Goal: Transaction & Acquisition: Purchase product/service

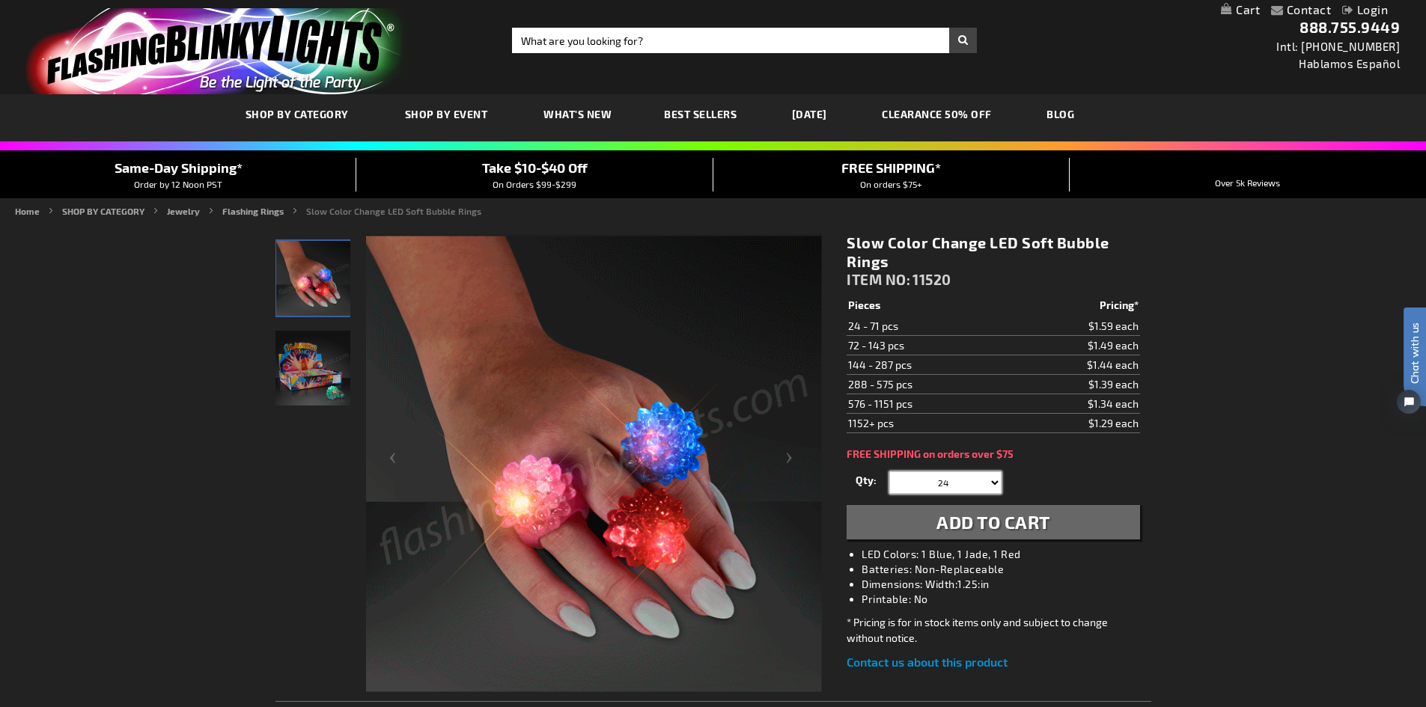
click at [986, 480] on select "24 48 72 96 120 144 168 192 216 240 264 288 312 336 360 384 408 432 456 480 504…" at bounding box center [945, 483] width 112 height 22
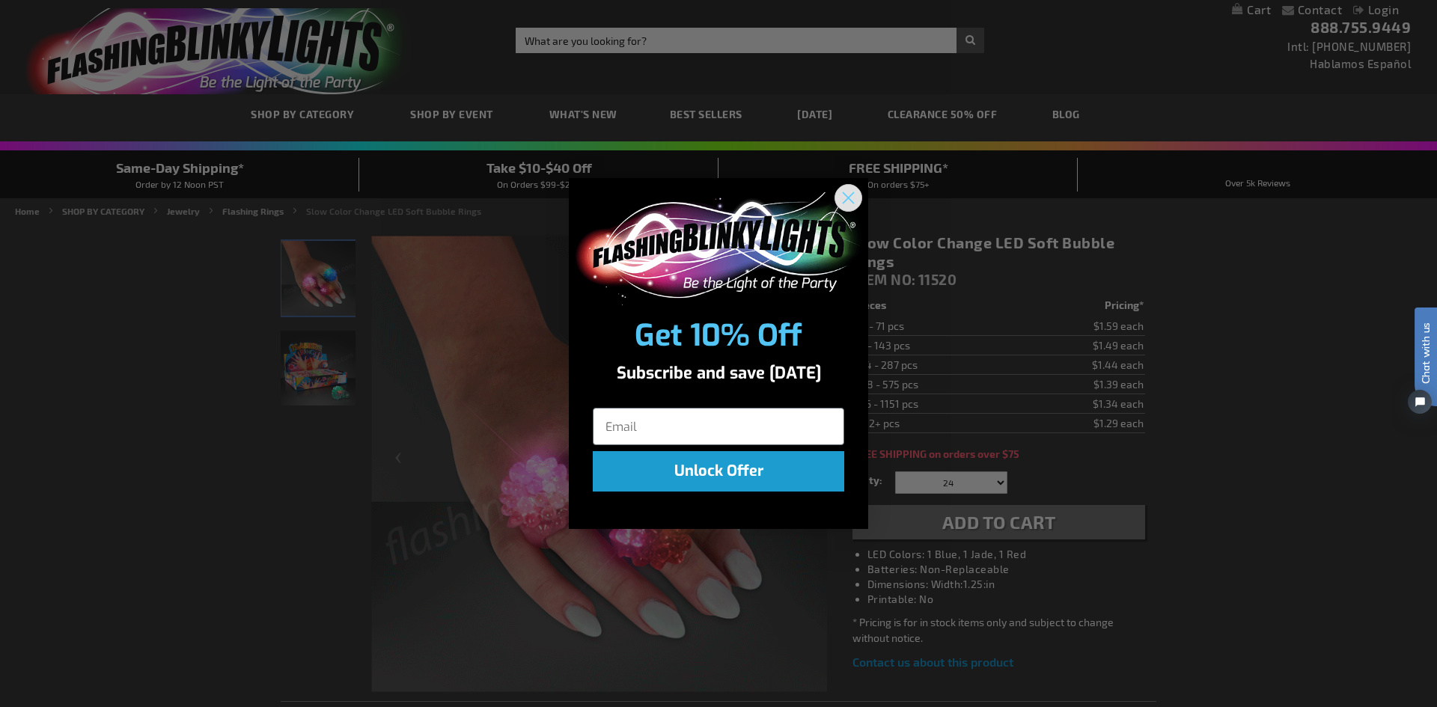
click at [845, 203] on circle "Close dialog" at bounding box center [848, 198] width 25 height 25
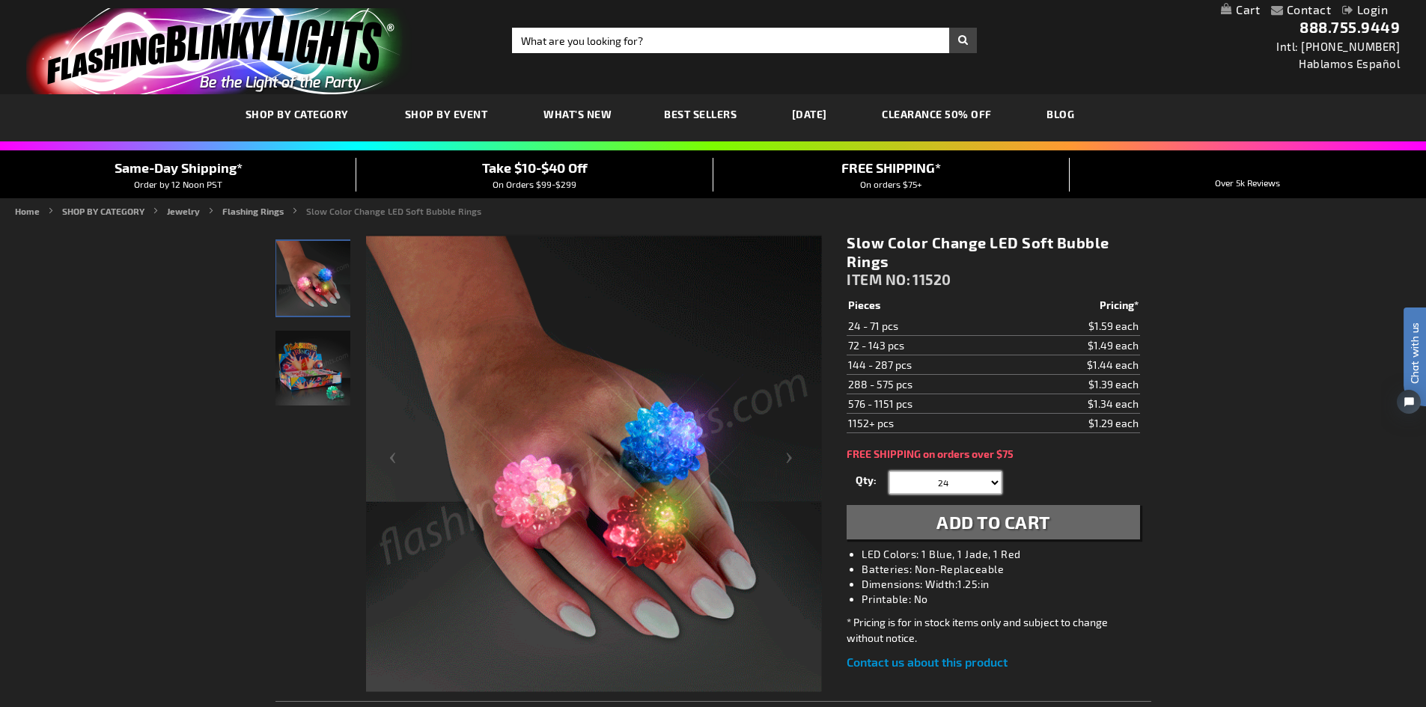
click at [949, 482] on select "24 48 72 96 120 144 168 192 216 240 264 288 312 336 360 384 408 432 456 480 504…" at bounding box center [945, 483] width 112 height 22
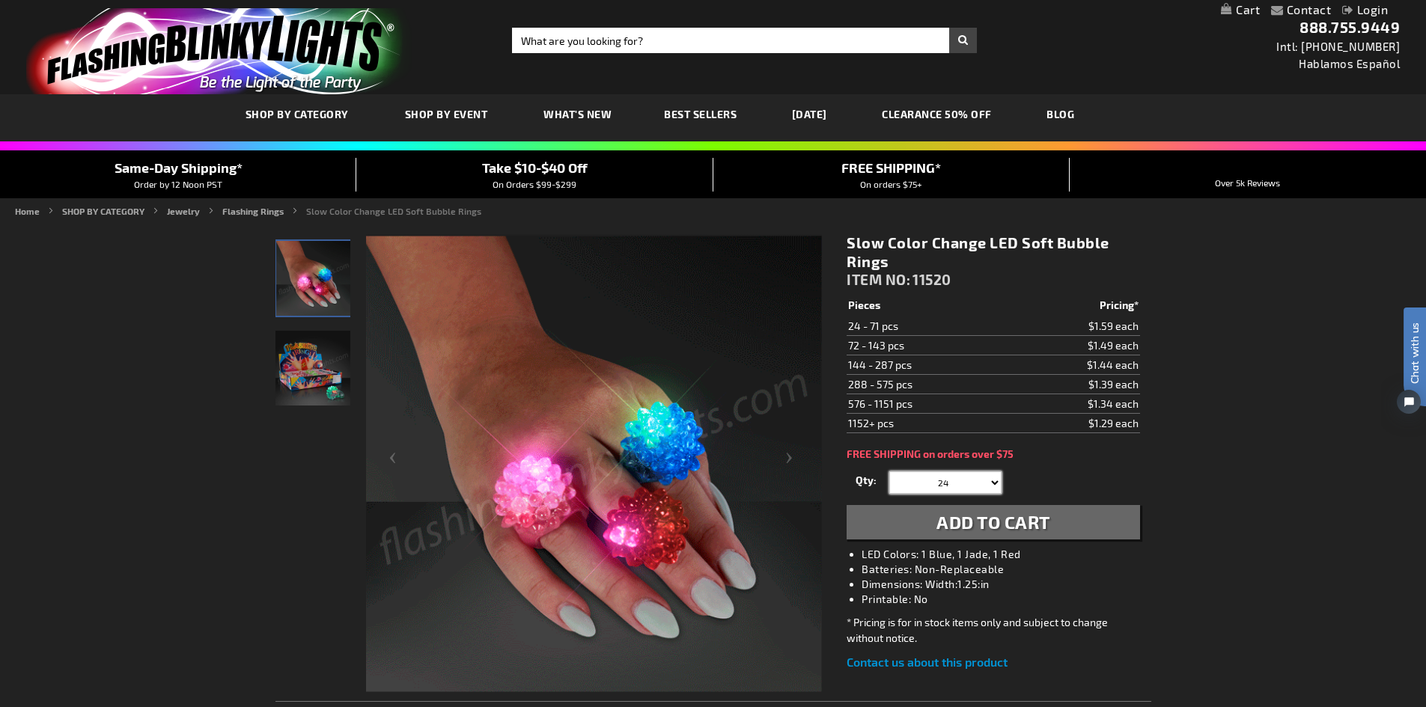
click at [947, 482] on select "24 48 72 96 120 144 168 192 216 240 264 288 312 336 360 384 408 432 456 480 504…" at bounding box center [945, 483] width 112 height 22
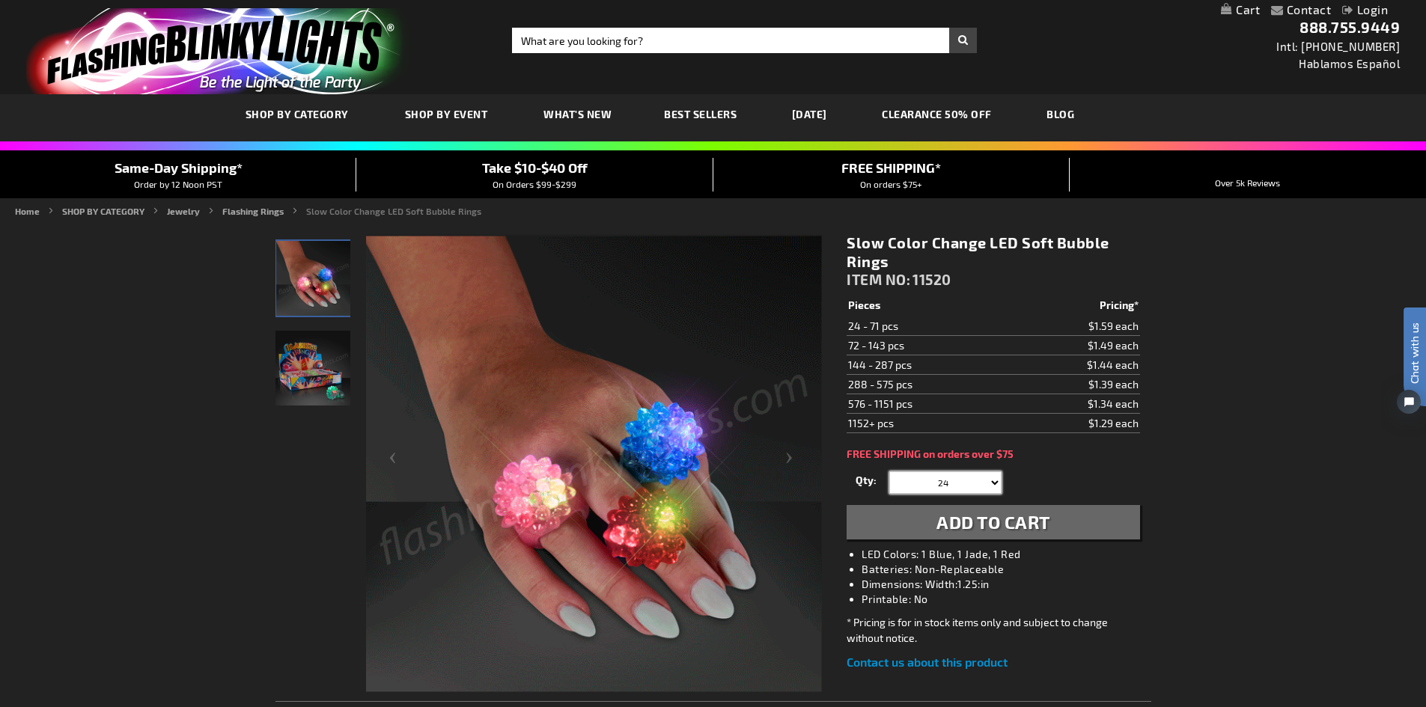
click at [936, 480] on select "24 48 72 96 120 144 168 192 216 240 264 288 312 336 360 384 408 432 456 480 504…" at bounding box center [945, 483] width 112 height 22
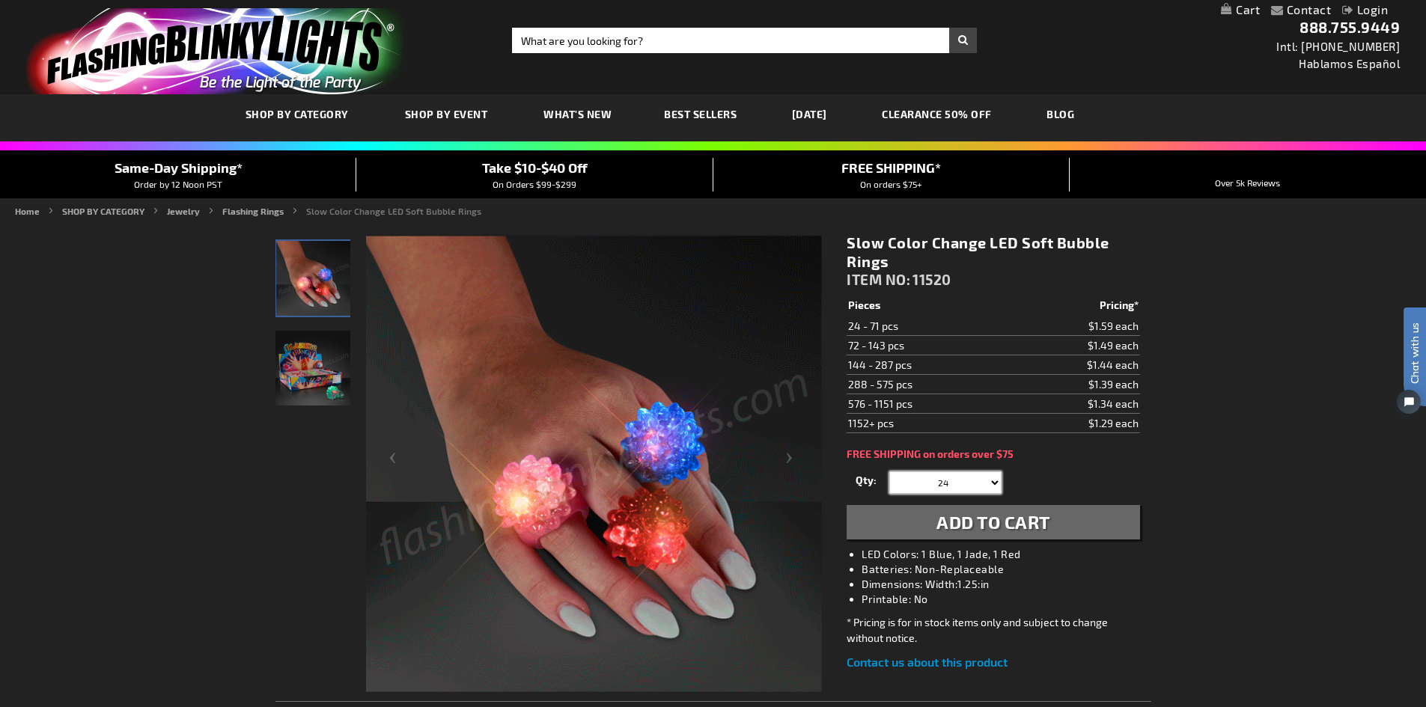
click at [936, 480] on select "24 48 72 96 120 144 168 192 216 240 264 288 312 336 360 384 408 432 456 480 504…" at bounding box center [945, 483] width 112 height 22
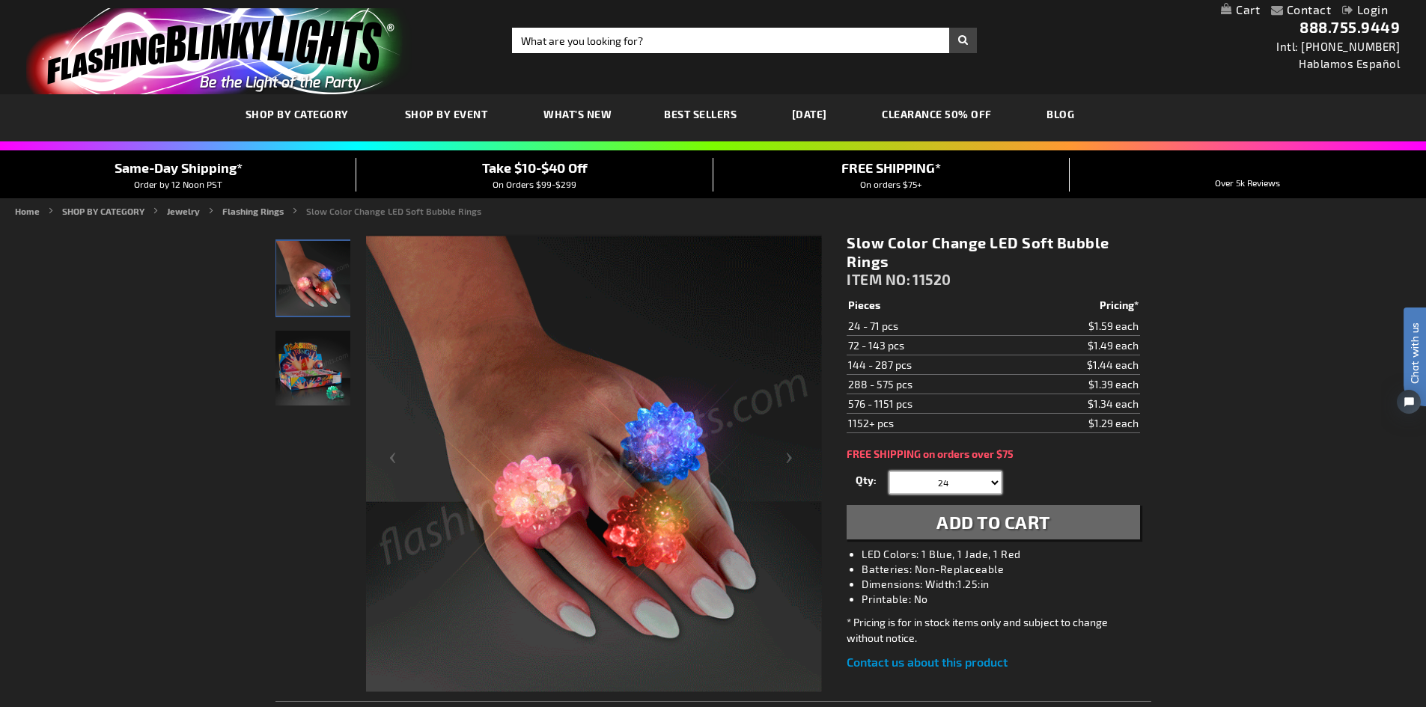
click at [936, 480] on select "24 48 72 96 120 144 168 192 216 240 264 288 312 336 360 384 408 432 456 480 504…" at bounding box center [945, 483] width 112 height 22
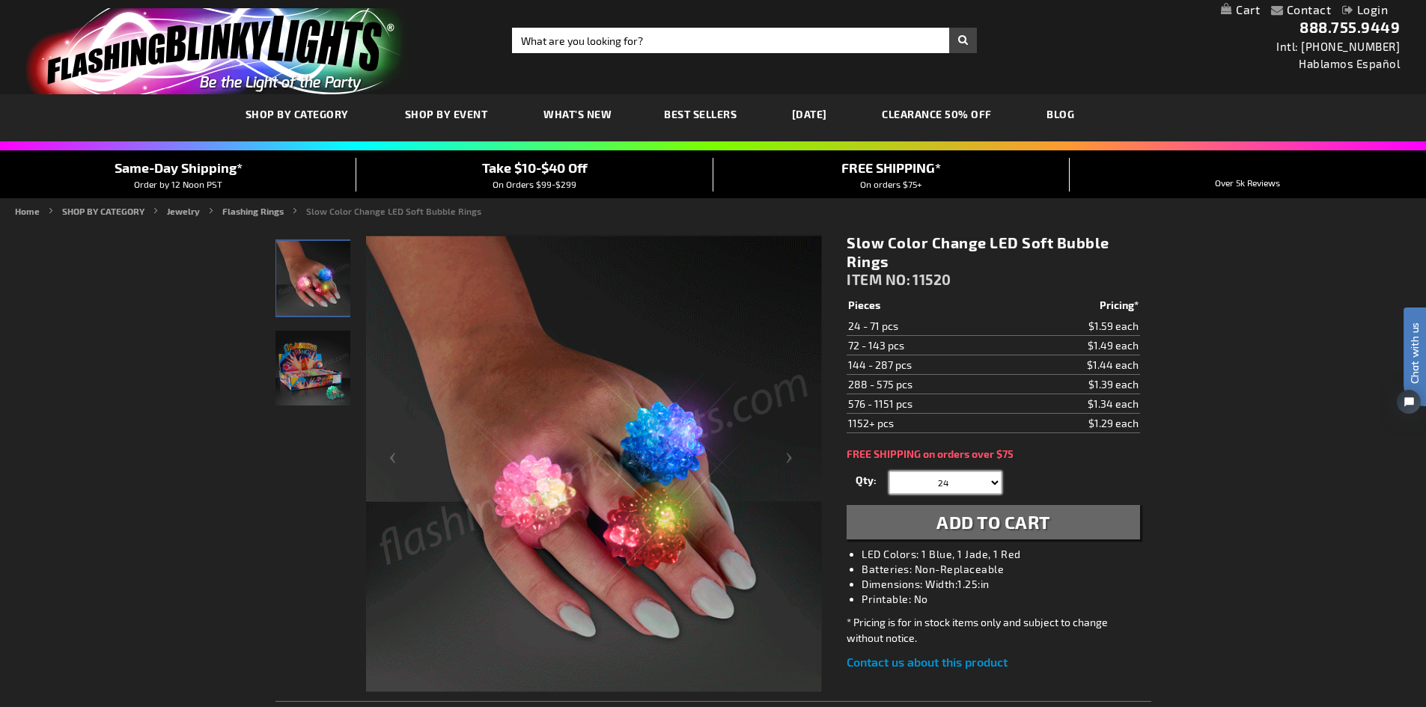
select select "120"
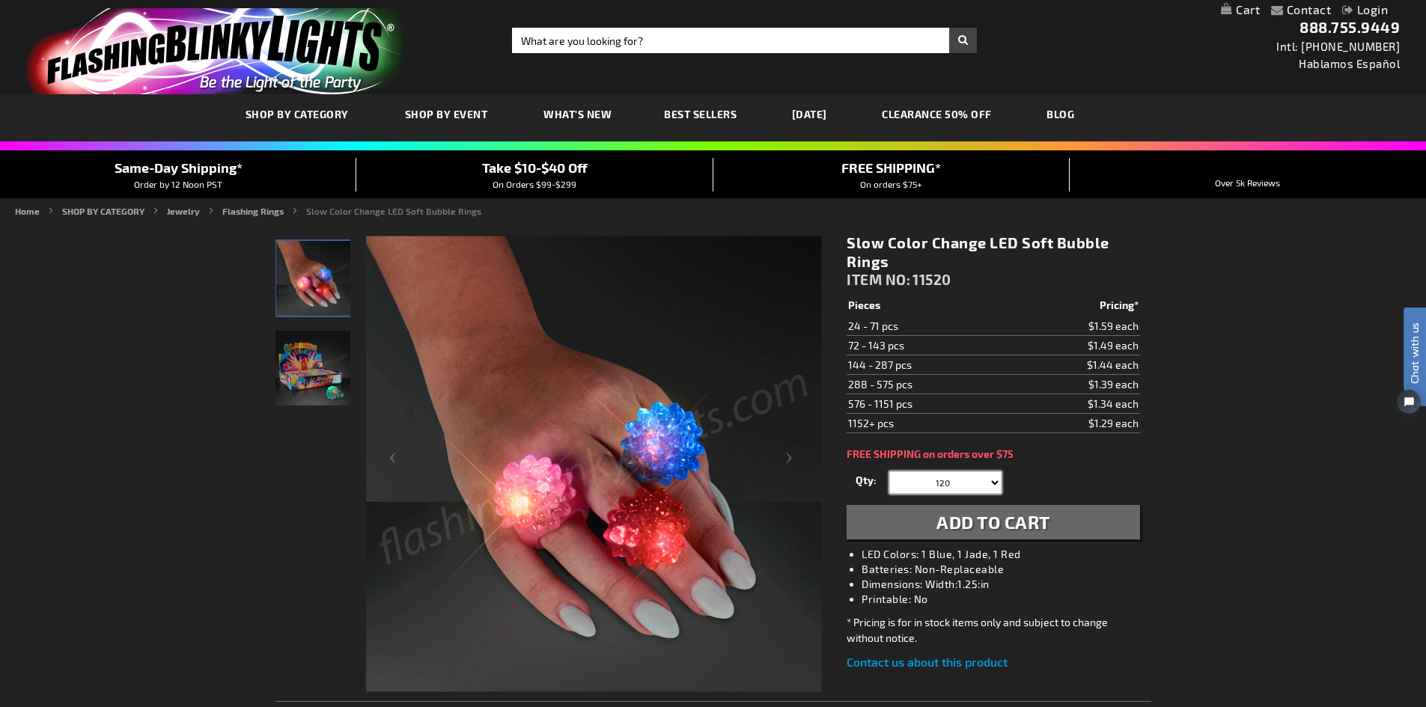
click at [889, 472] on select "24 48 72 96 120 144 168 192 216 240 264 288 312 336 360 384 408 432 456 480 504…" at bounding box center [945, 483] width 112 height 22
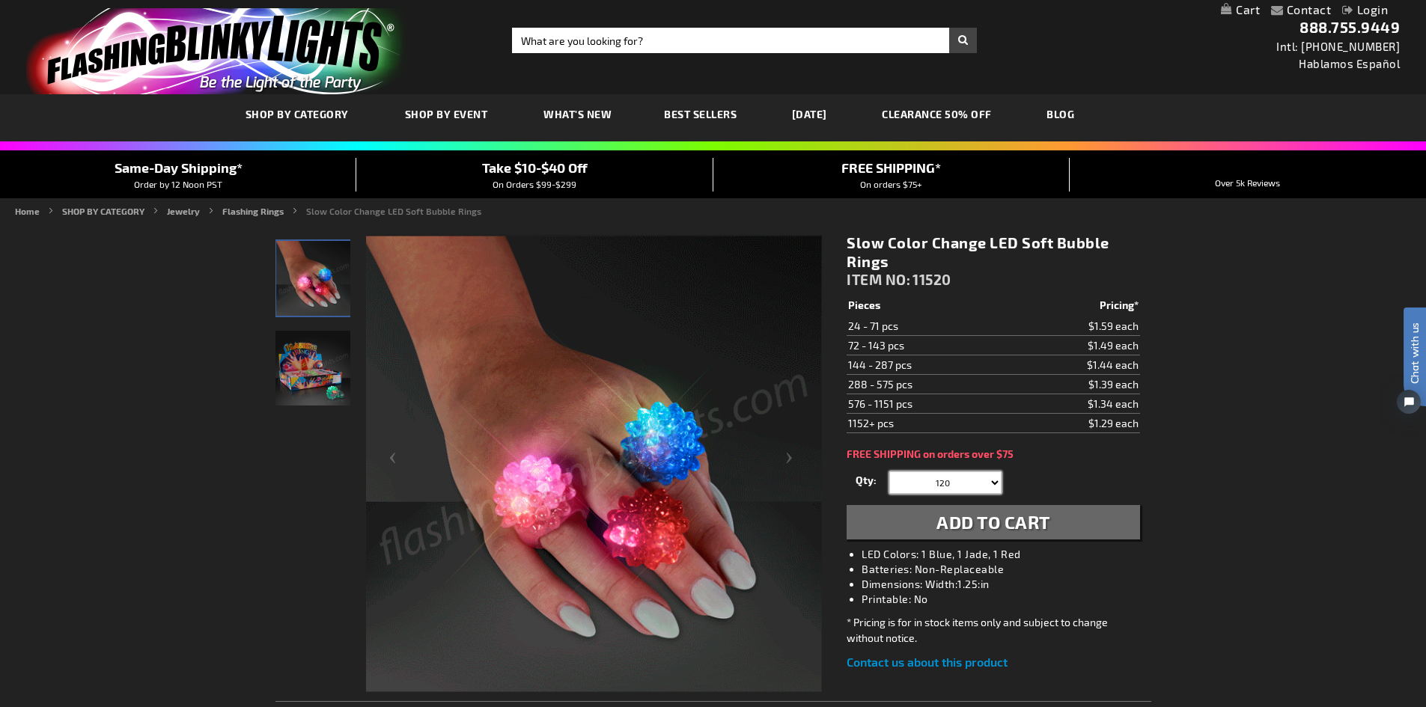
click at [940, 477] on select "24 48 72 96 120 144 168 192 216 240 264 288 312 336 360 384 408 432 456 480 504…" at bounding box center [945, 483] width 112 height 22
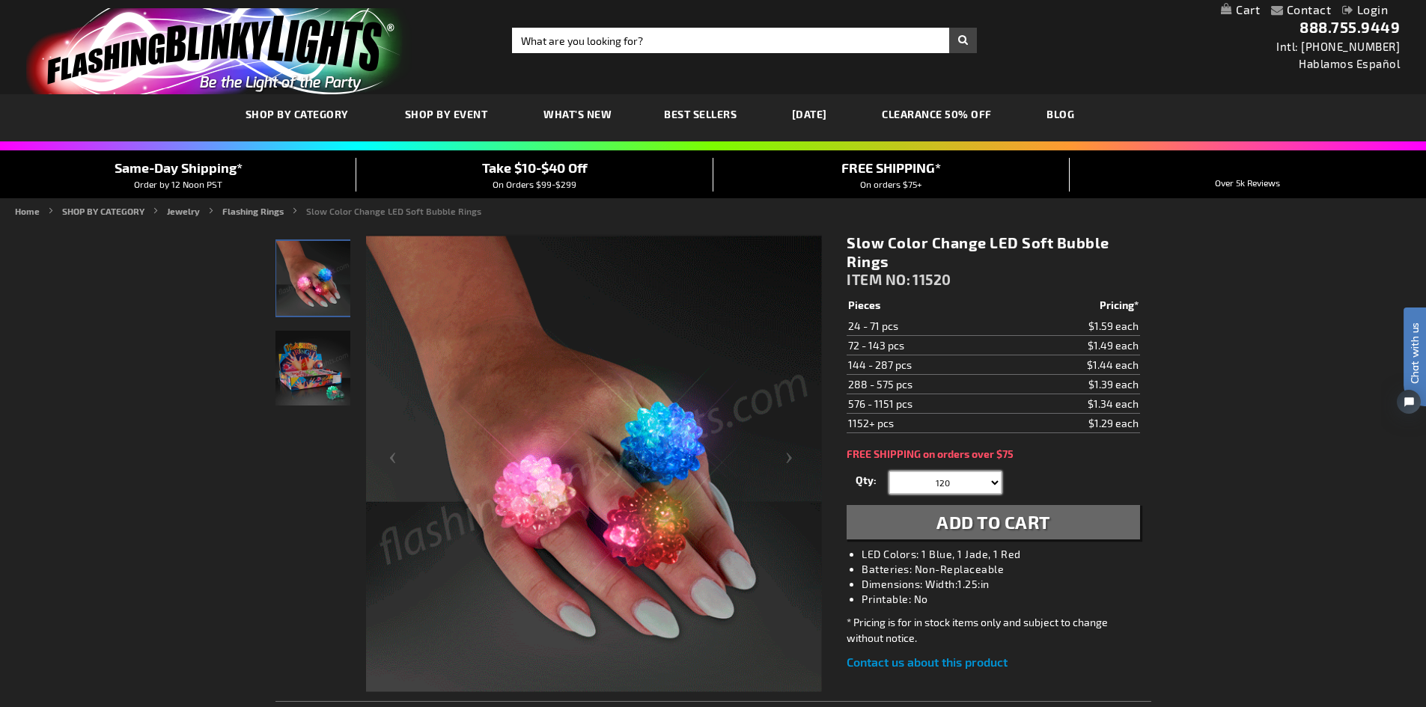
click at [948, 481] on select "24 48 72 96 120 144 168 192 216 240 264 288 312 336 360 384 408 432 456 480 504…" at bounding box center [945, 483] width 112 height 22
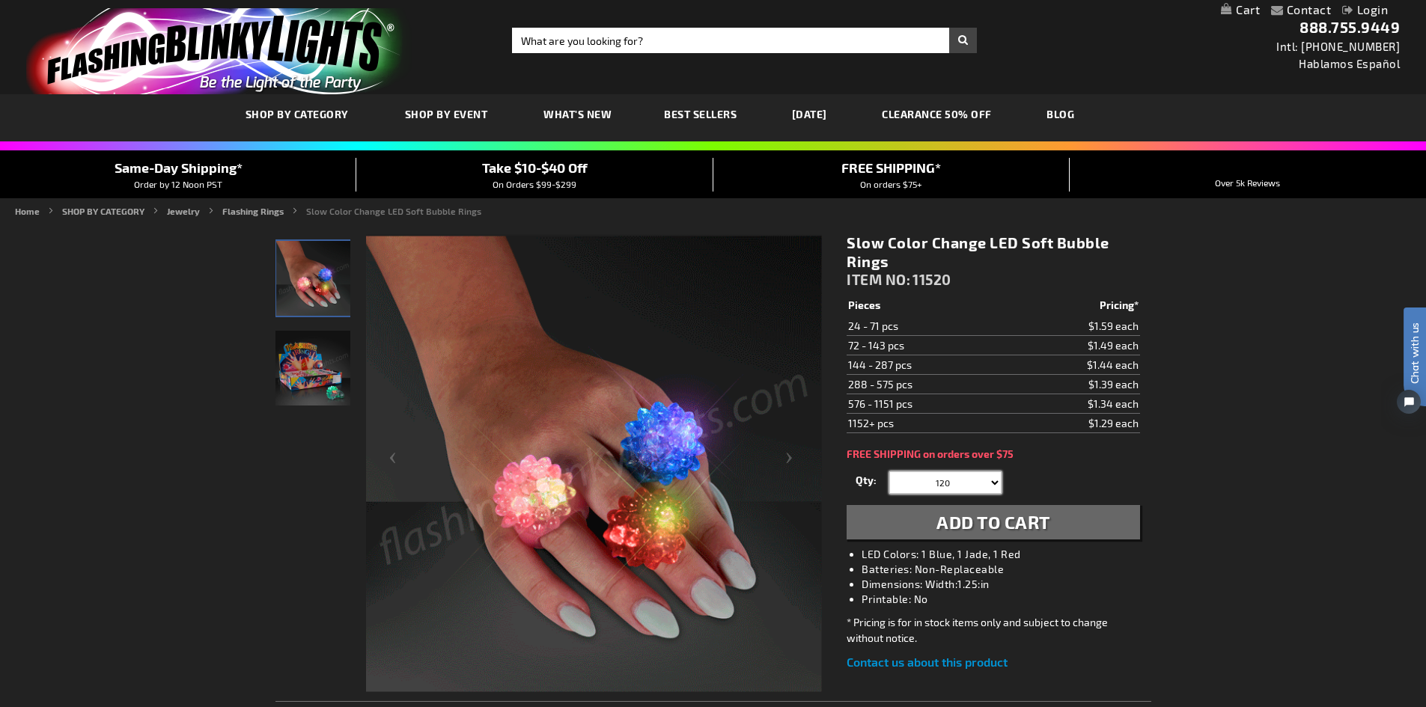
click at [948, 481] on select "24 48 72 96 120 144 168 192 216 240 264 288 312 336 360 384 408 432 456 480 504…" at bounding box center [945, 483] width 112 height 22
click at [1108, 473] on div "Qty 24 48 72 96 120 144 168 192 216 240 264 288 312 336 360 384 408 432 456" at bounding box center [992, 483] width 293 height 30
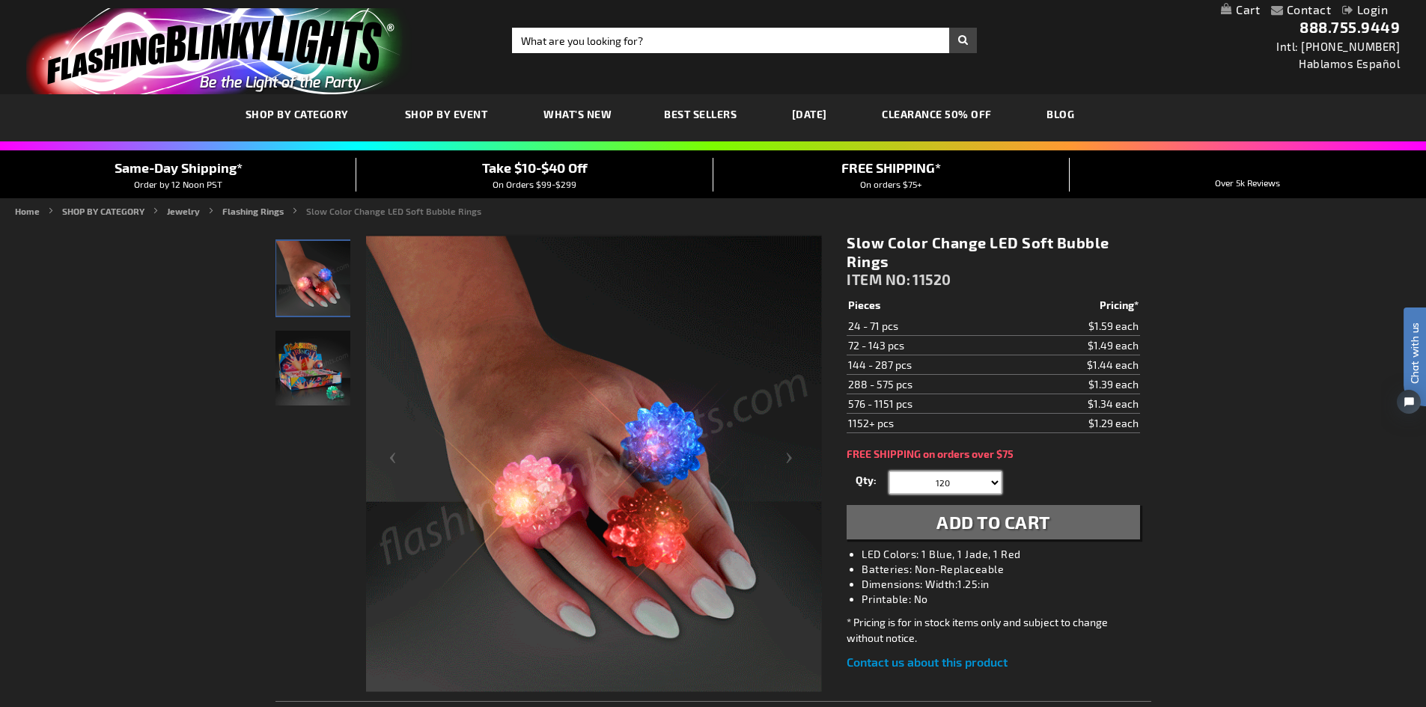
click at [993, 483] on select "24 48 72 96 120 144 168 192 216 240 264 288 312 336 360 384 408 432 456 480 504…" at bounding box center [945, 483] width 112 height 22
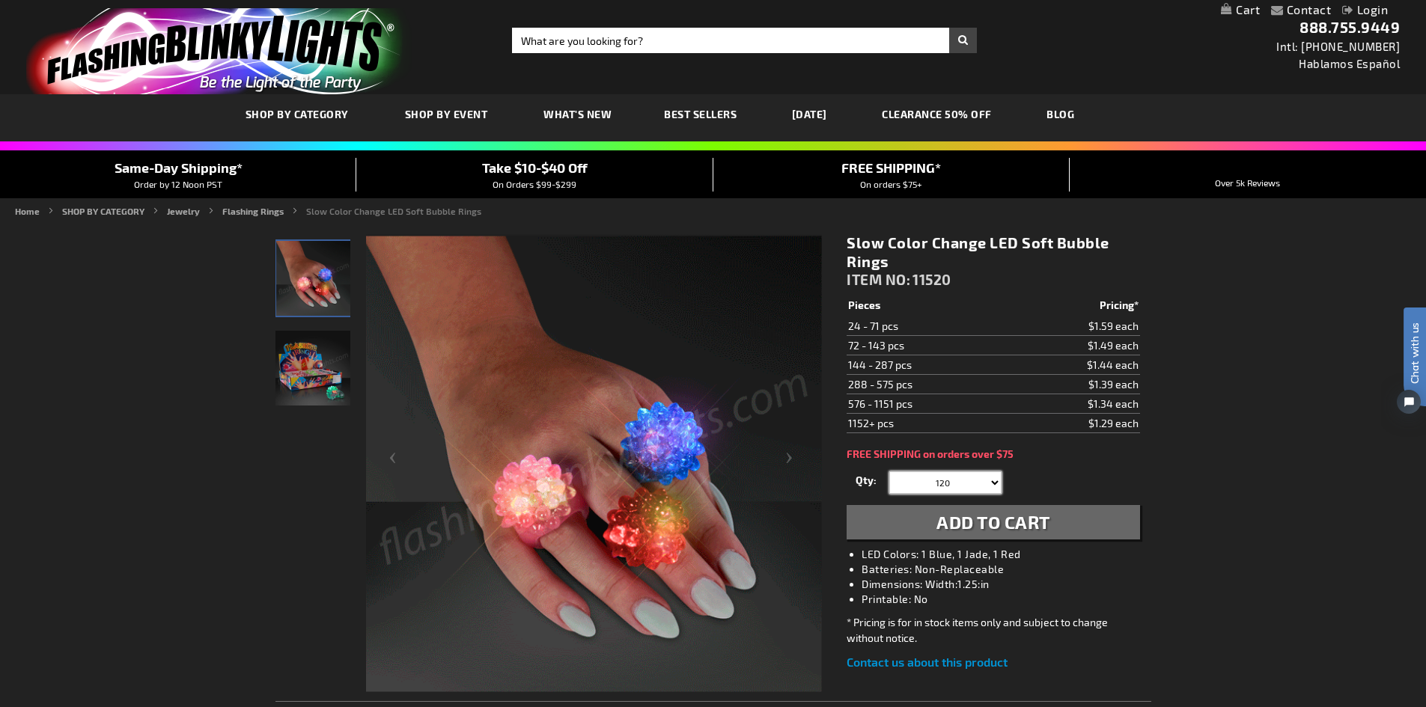
click at [954, 480] on select "24 48 72 96 120 144 168 192 216 240 264 288 312 336 360 384 408 432 456 480 504…" at bounding box center [945, 483] width 112 height 22
click at [909, 476] on input "24" at bounding box center [947, 483] width 109 height 22
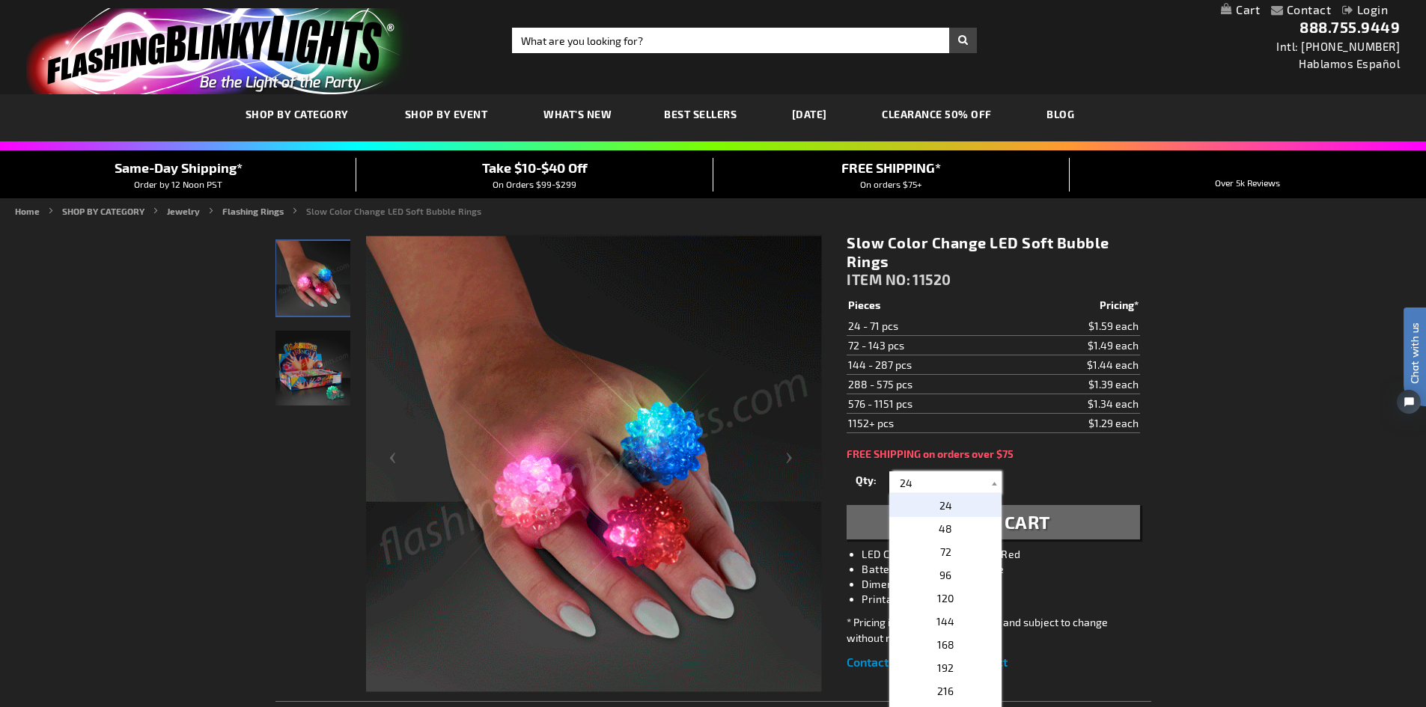
type input "2"
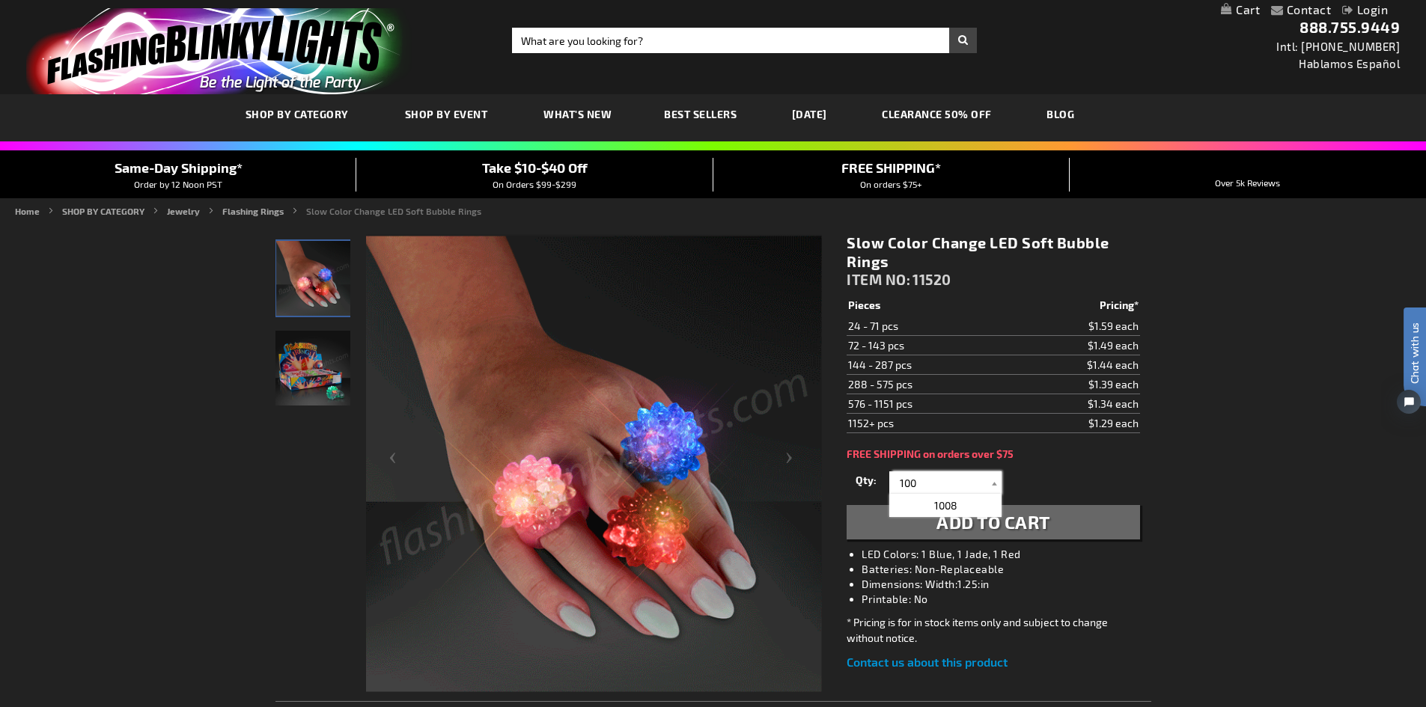
type input "100"
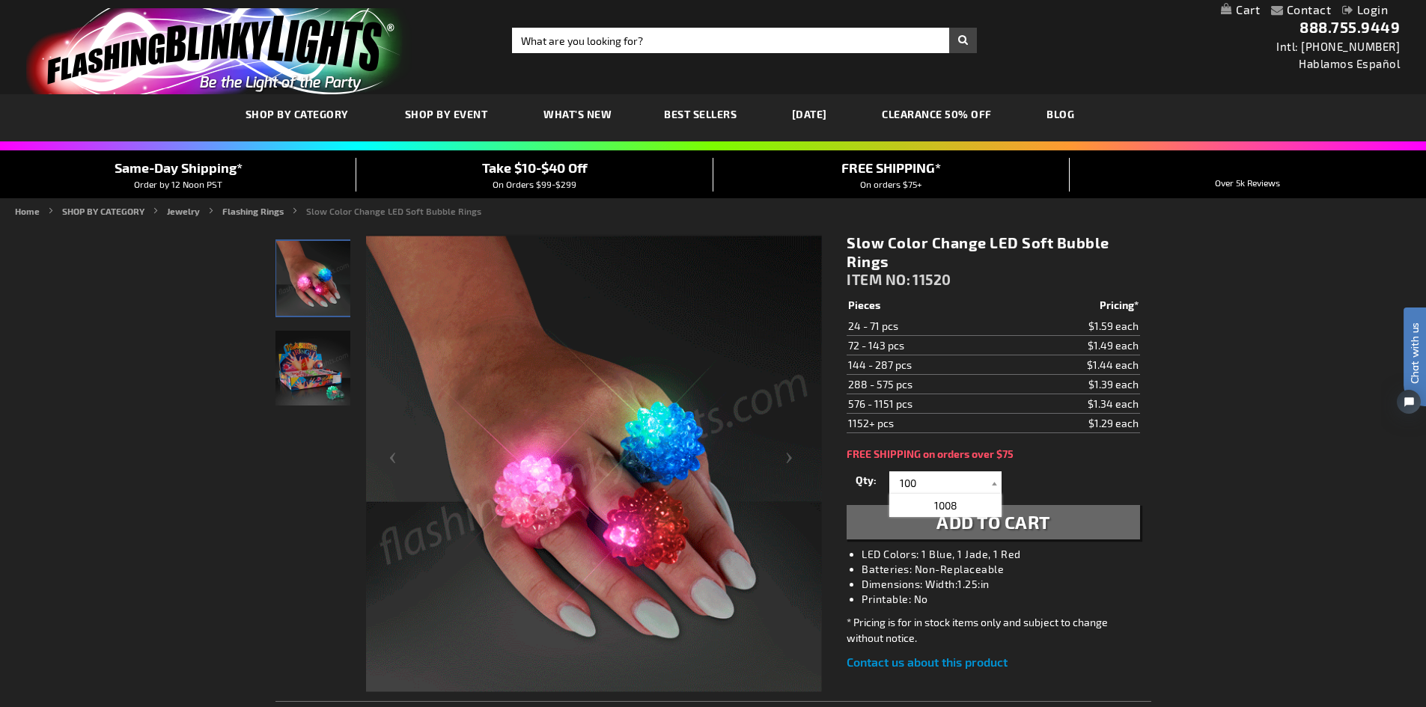
click at [1080, 480] on div "Qty 24 48 72 96 120 144 168 192 216 240 264 288 312 336 360 384 408 432 456" at bounding box center [992, 483] width 293 height 30
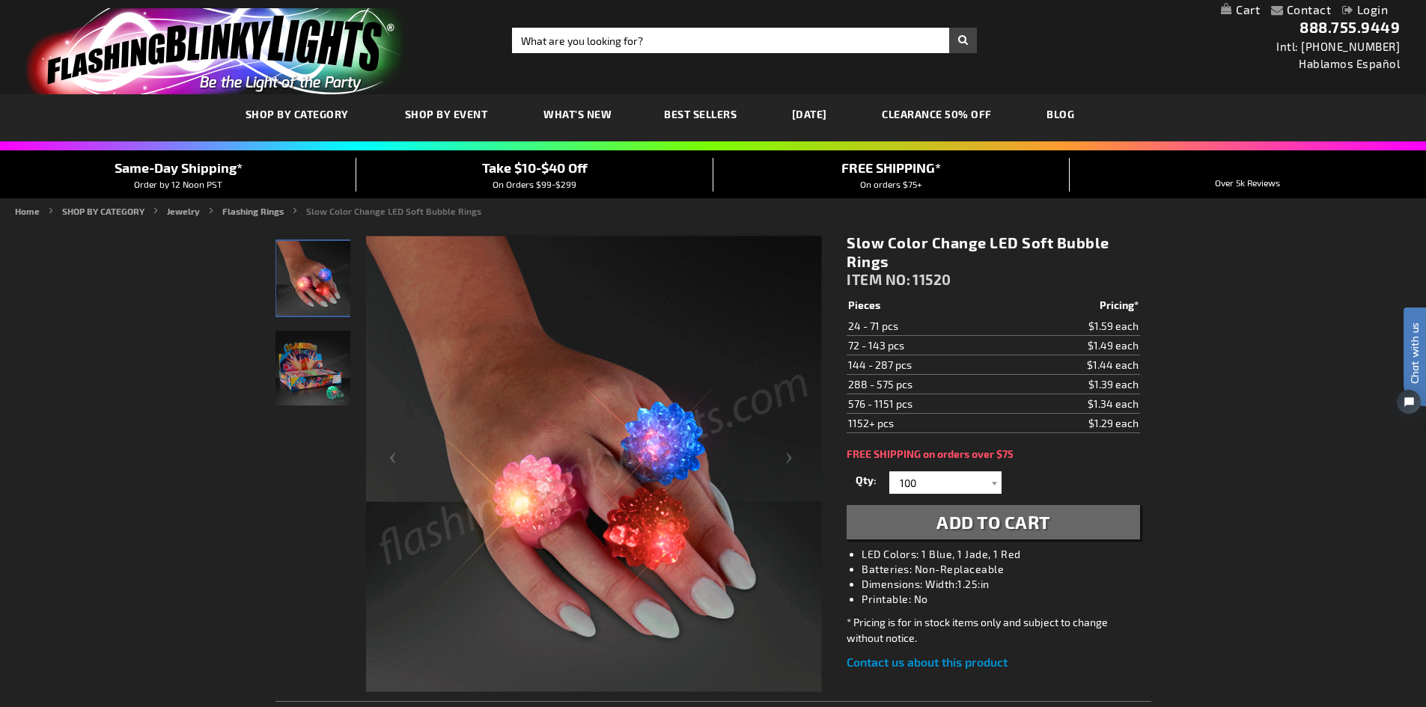
click at [1061, 523] on button "Add to Cart" at bounding box center [992, 522] width 293 height 34
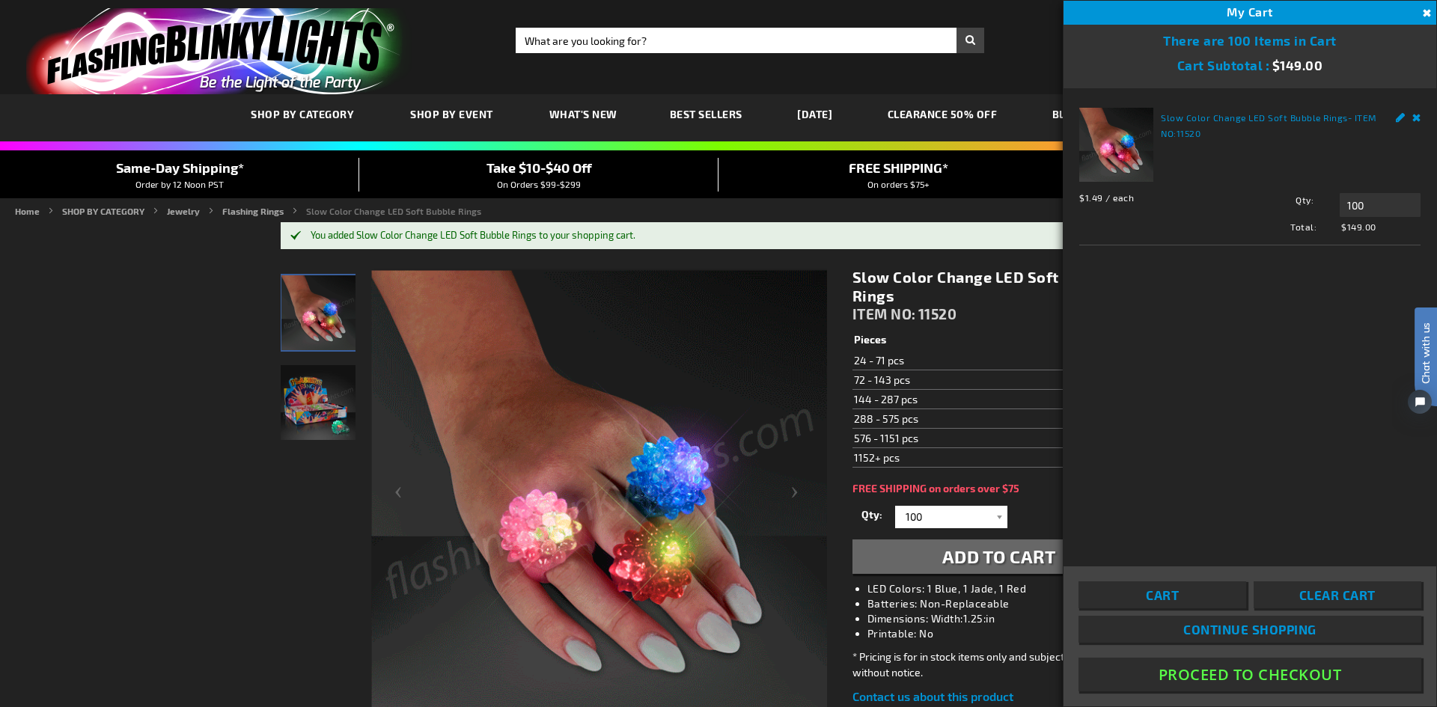
click at [1281, 674] on button "Proceed To Checkout" at bounding box center [1249, 675] width 343 height 34
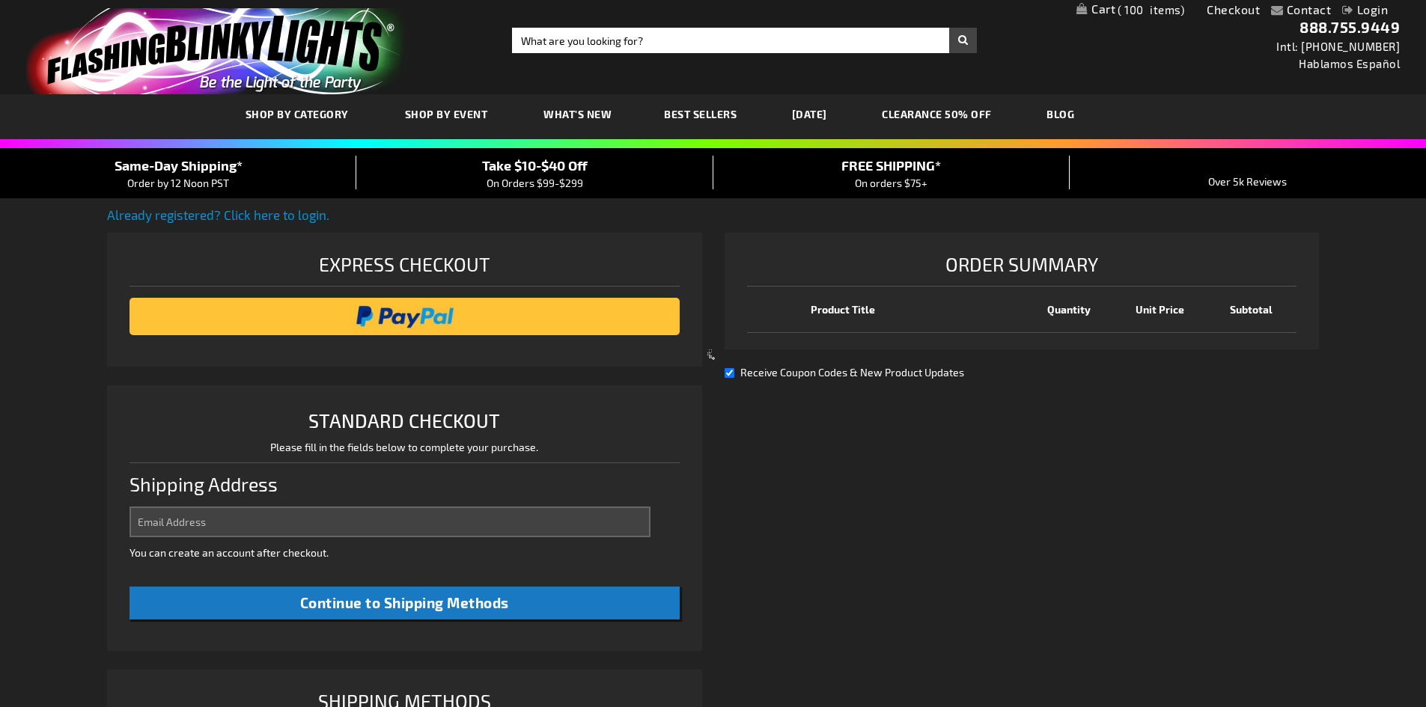
select select "US"
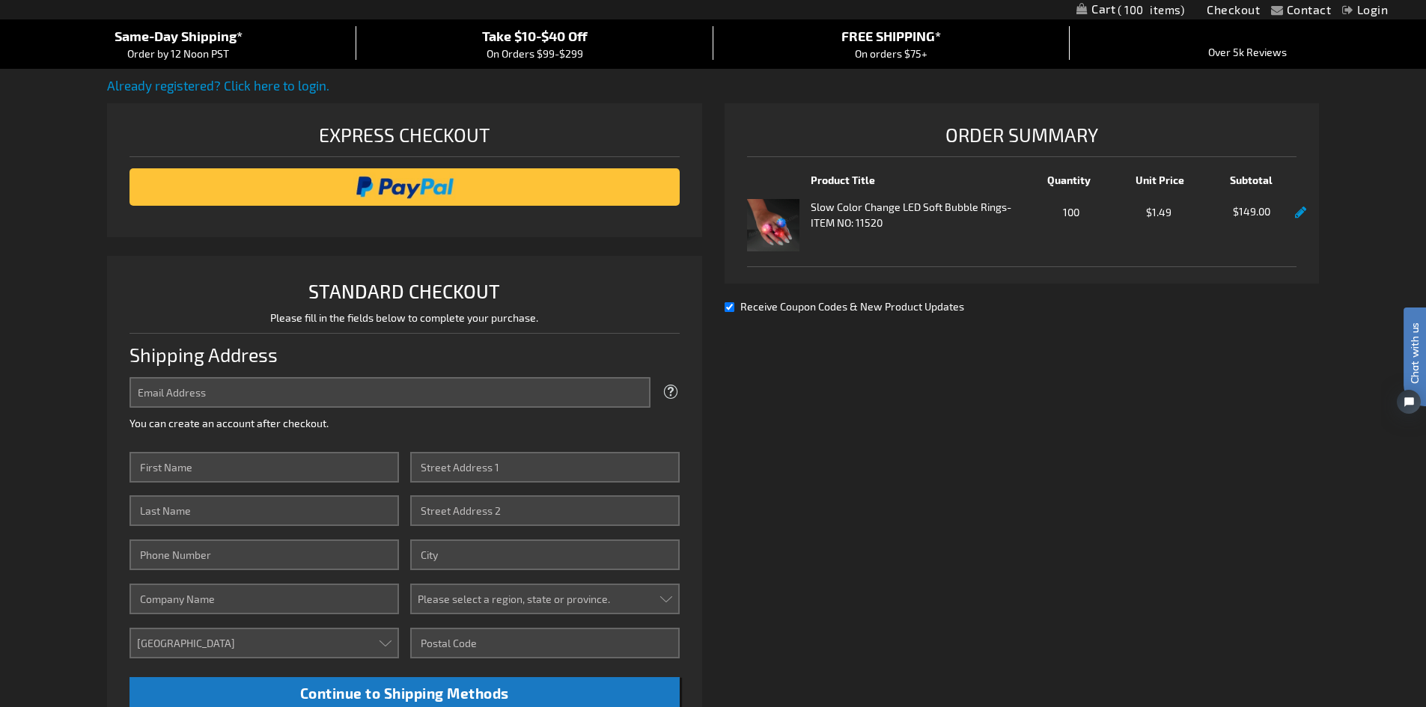
scroll to position [137, 0]
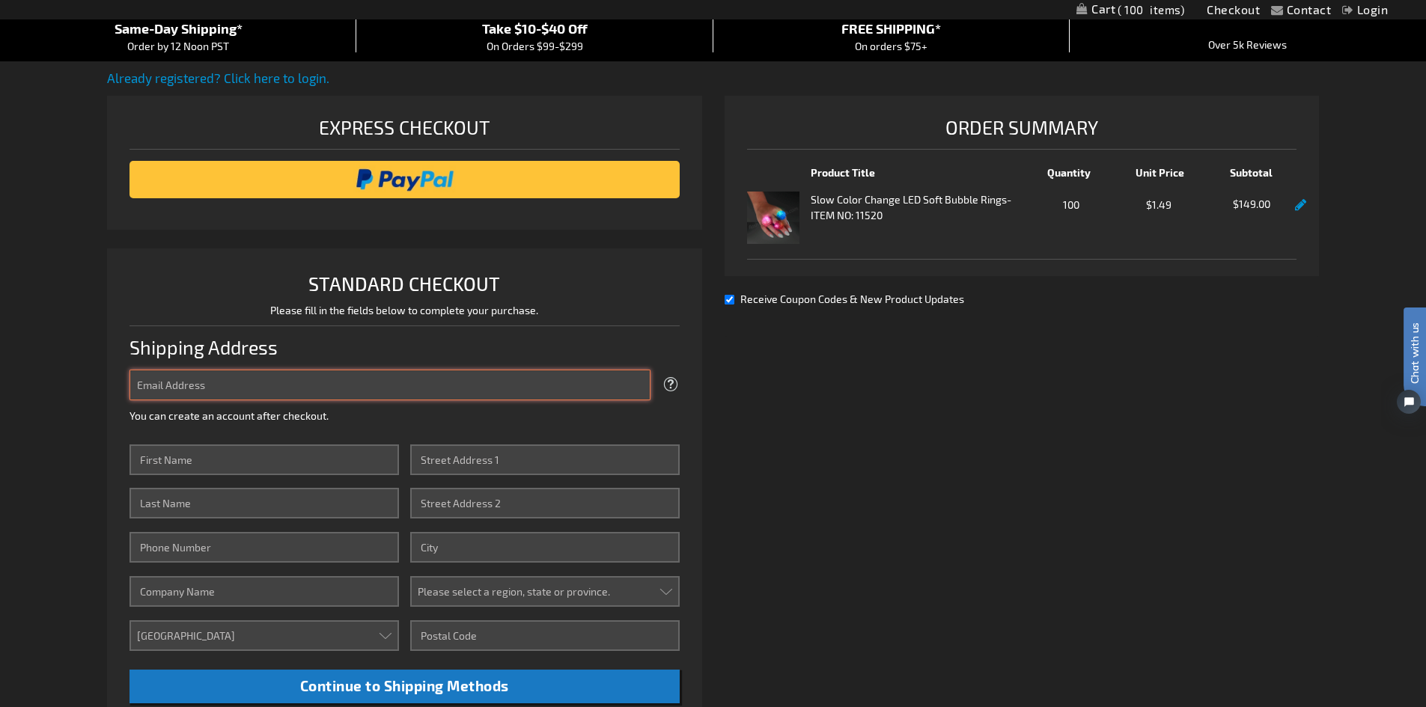
click at [516, 388] on input "Email Address" at bounding box center [389, 385] width 521 height 31
type input "[EMAIL_ADDRESS][DOMAIN_NAME]"
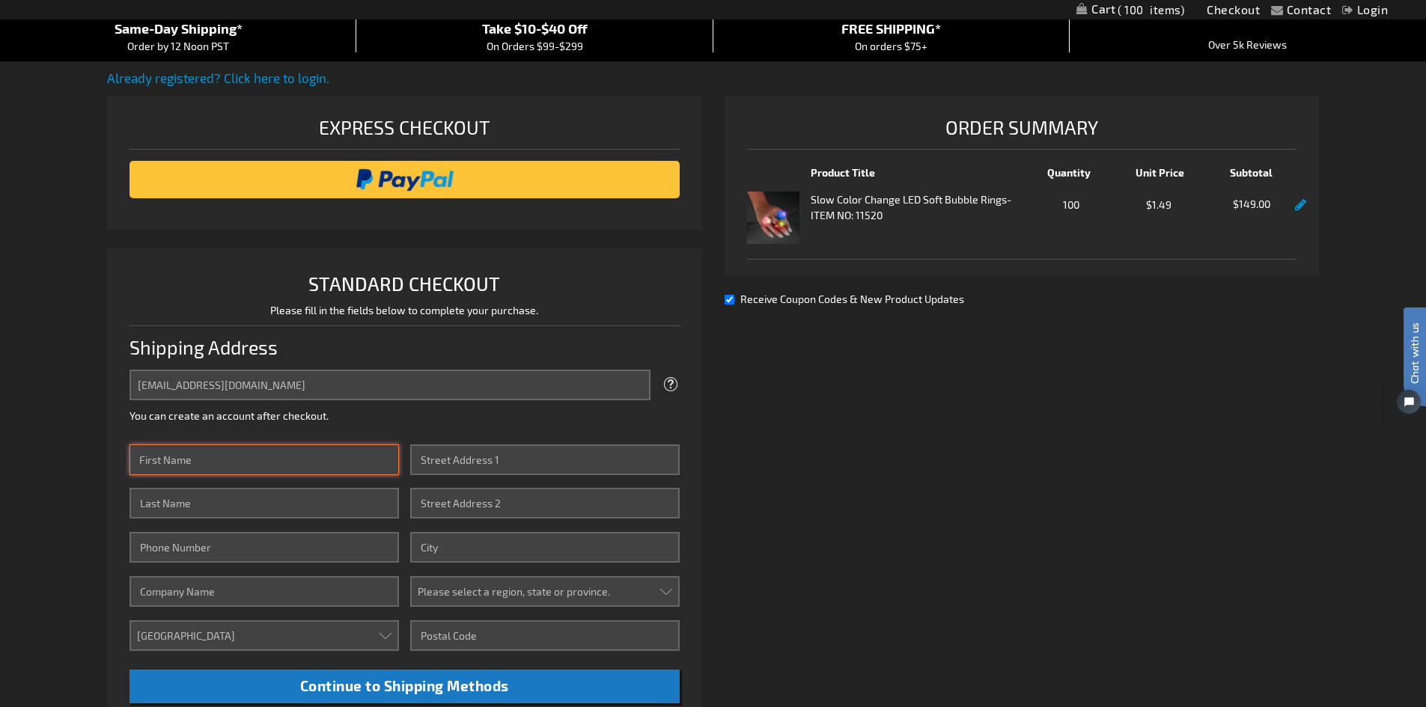
click at [304, 456] on input "First Name" at bounding box center [263, 460] width 269 height 31
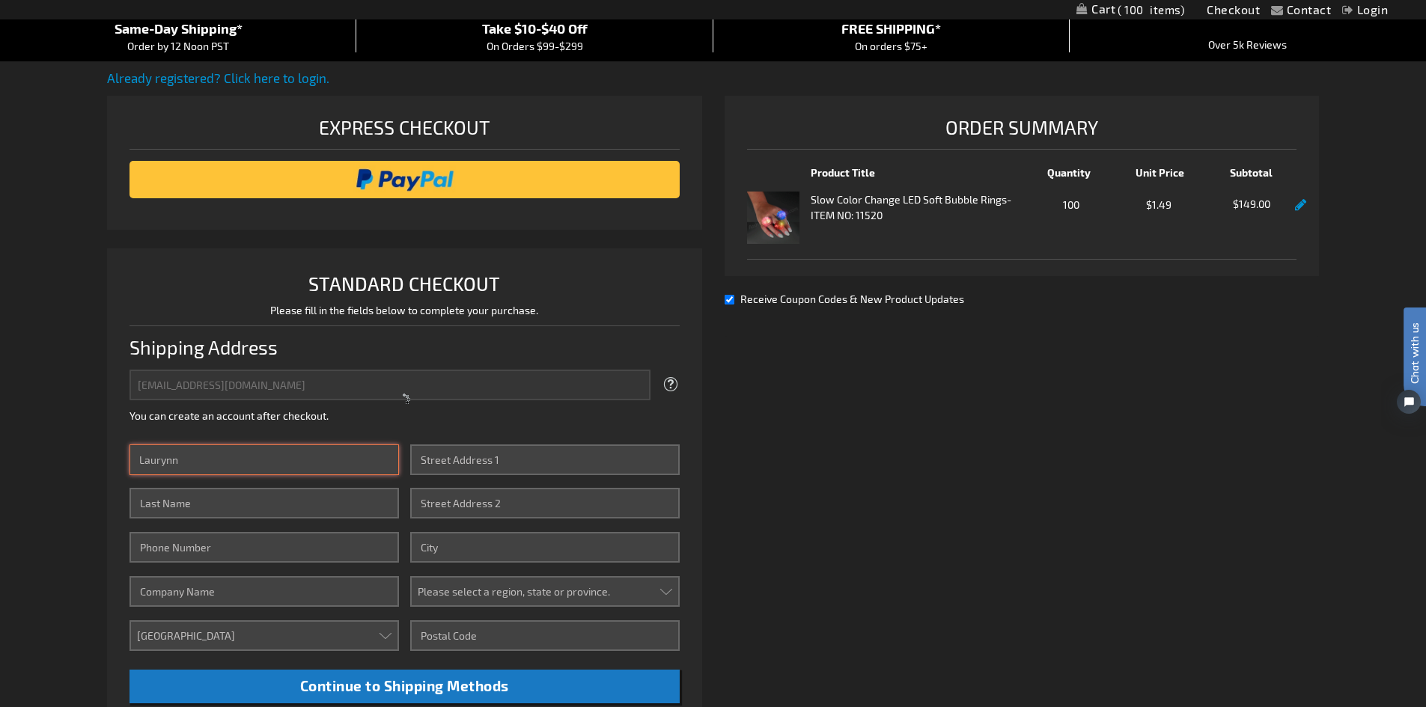
type input "Laurynn"
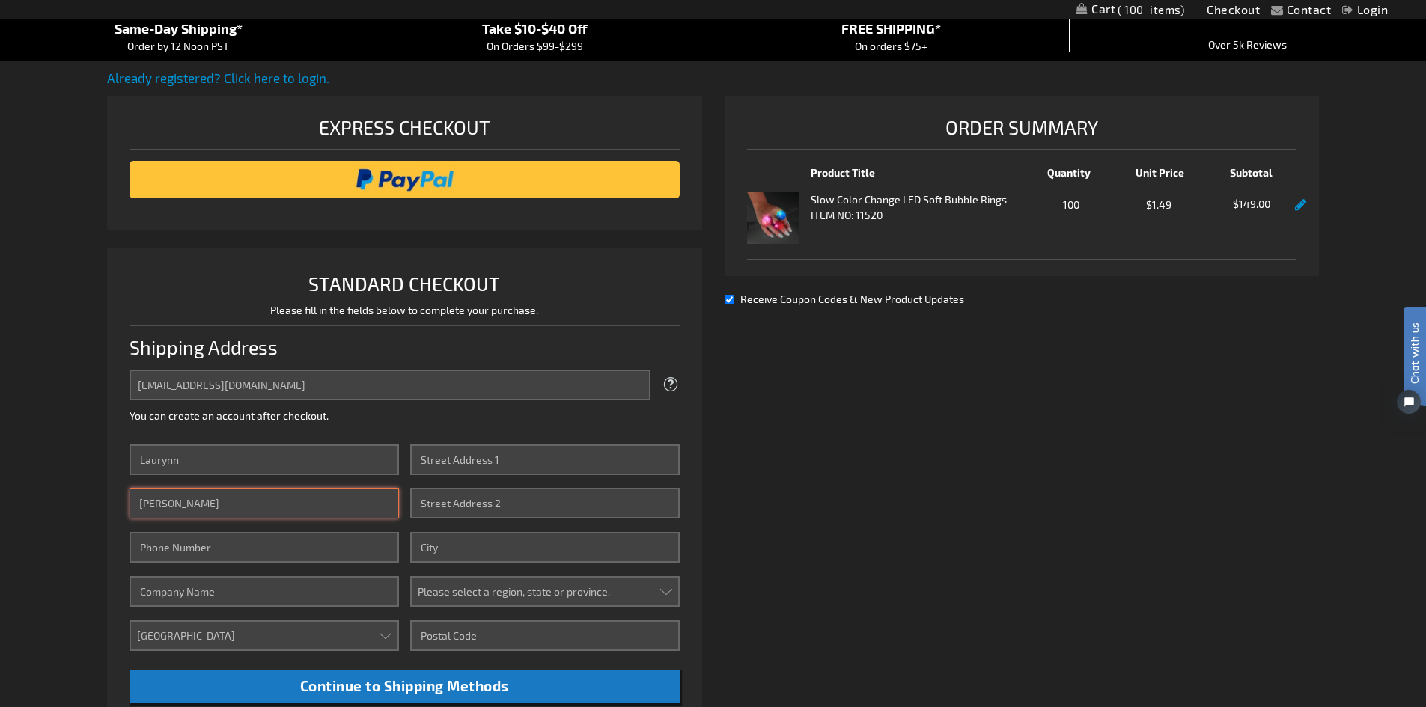
type input "Furr"
type input "9529056866"
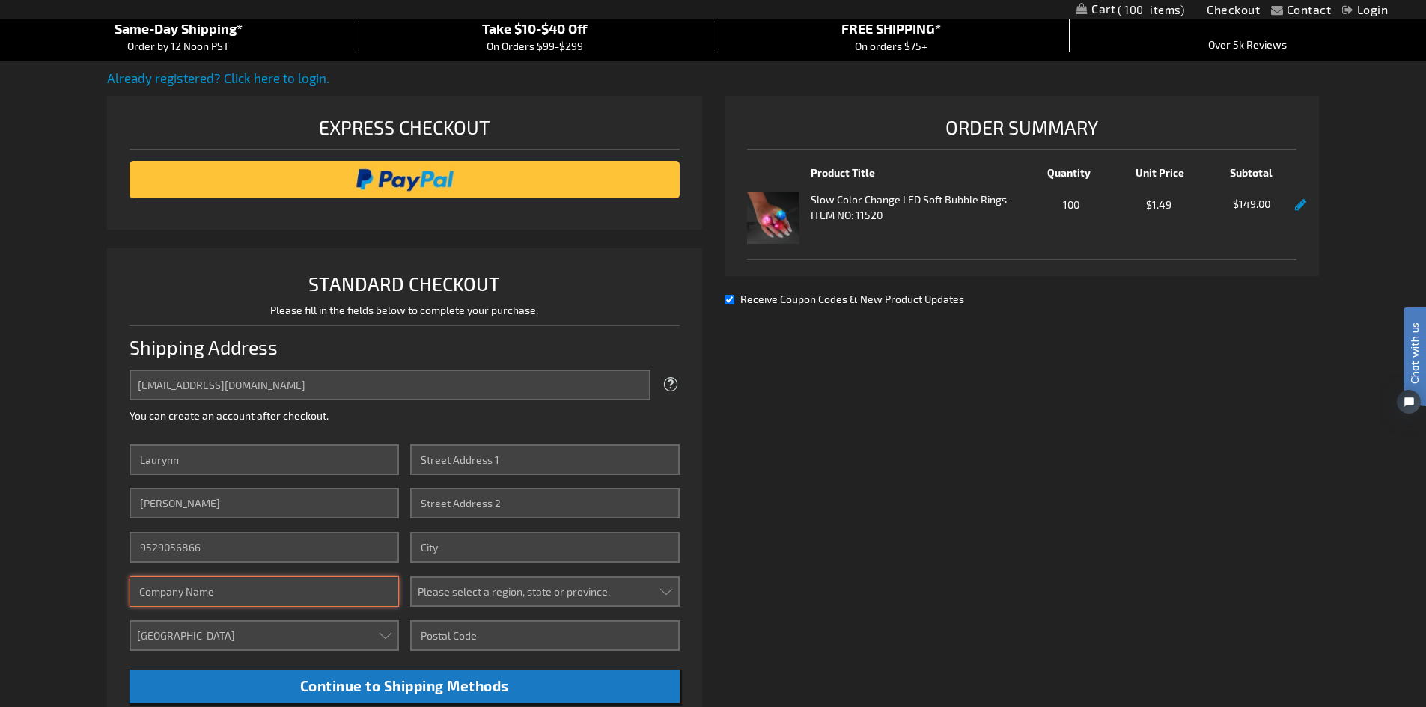
click at [269, 593] on input "Company" at bounding box center [263, 591] width 269 height 31
type input "Sullenberger Aviation Museum"
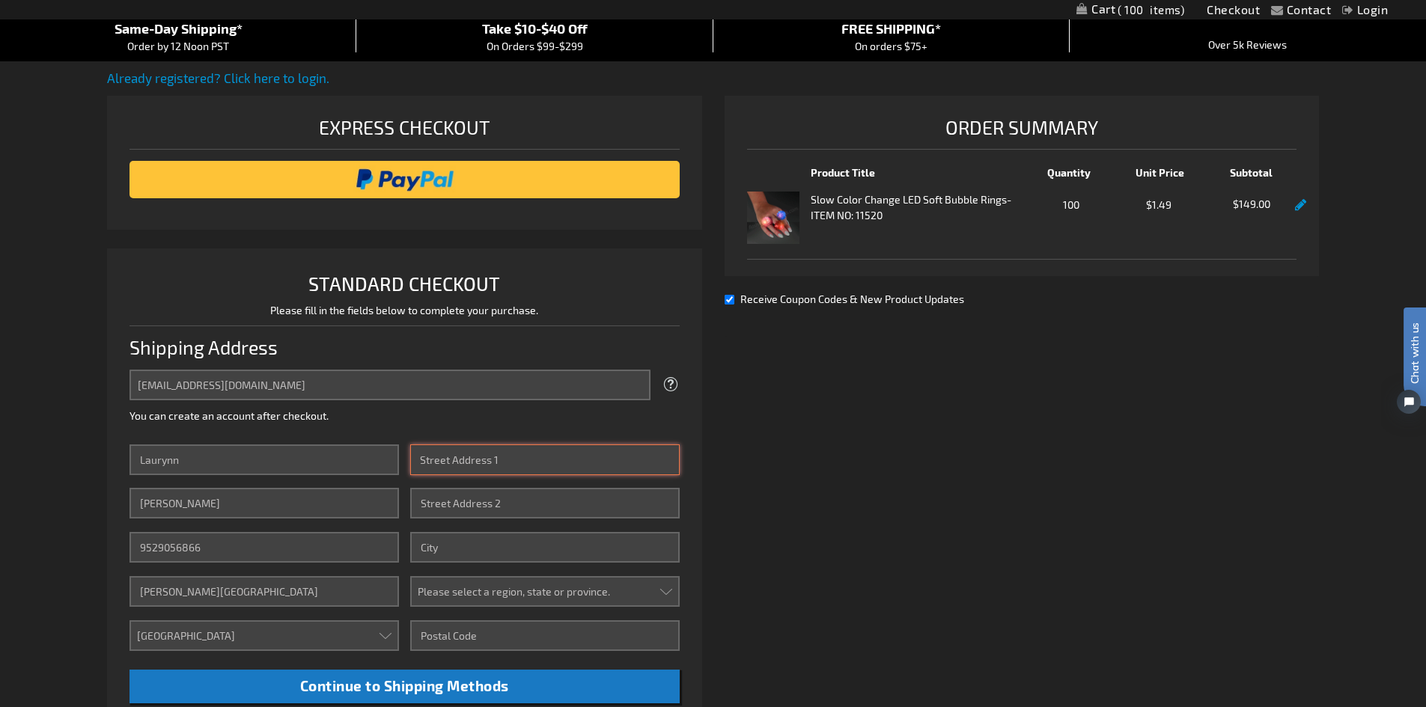
click at [466, 456] on input "Street Address: Line 1" at bounding box center [544, 460] width 269 height 31
type input "[STREET_ADDRESS]"
click at [460, 548] on input "City" at bounding box center [544, 547] width 269 height 31
type input "Charlotte"
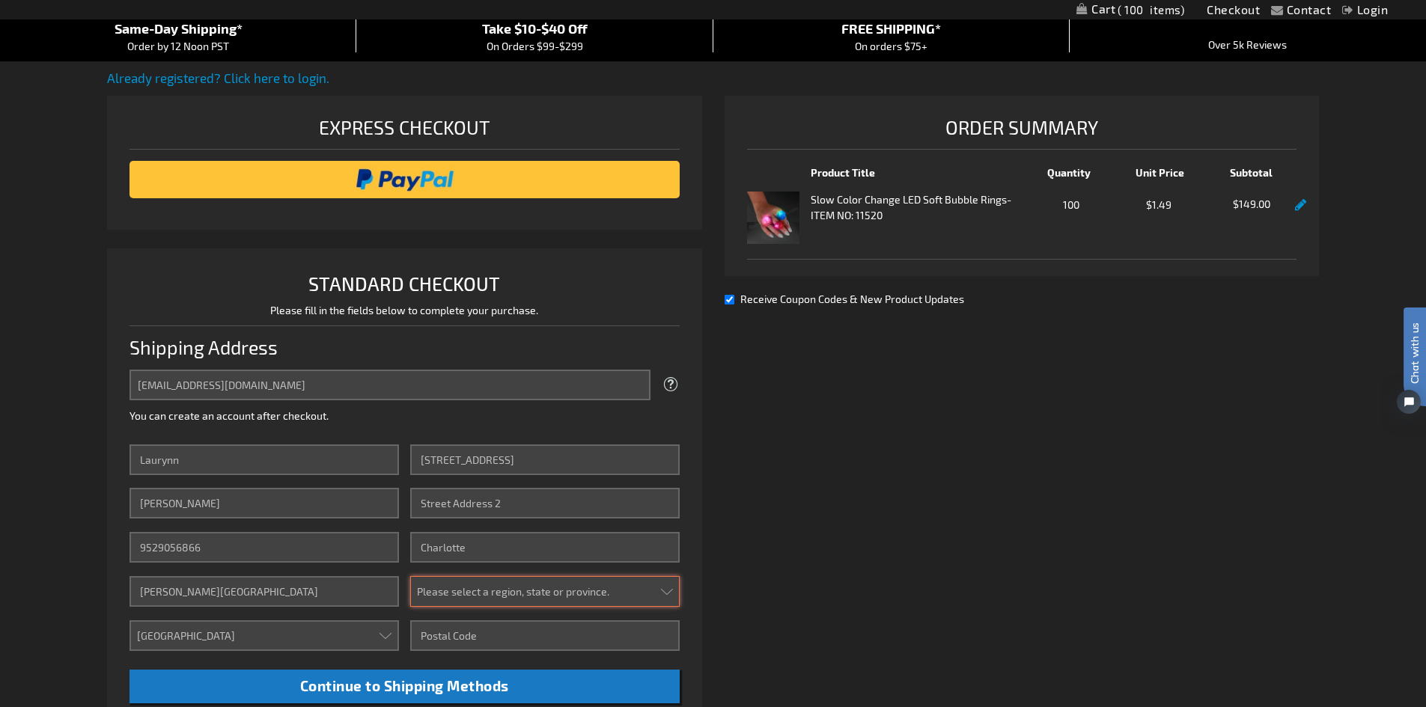
click at [477, 596] on select "Please select a region, state or province. Alabama Alaska Arizona Arkansas Cali…" at bounding box center [544, 591] width 269 height 31
select select "44"
click at [410, 576] on select "Please select a region, state or province. Alabama Alaska Arizona Arkansas Cali…" at bounding box center [544, 591] width 269 height 31
click at [489, 635] on input "Zip/Postal Code" at bounding box center [544, 635] width 269 height 31
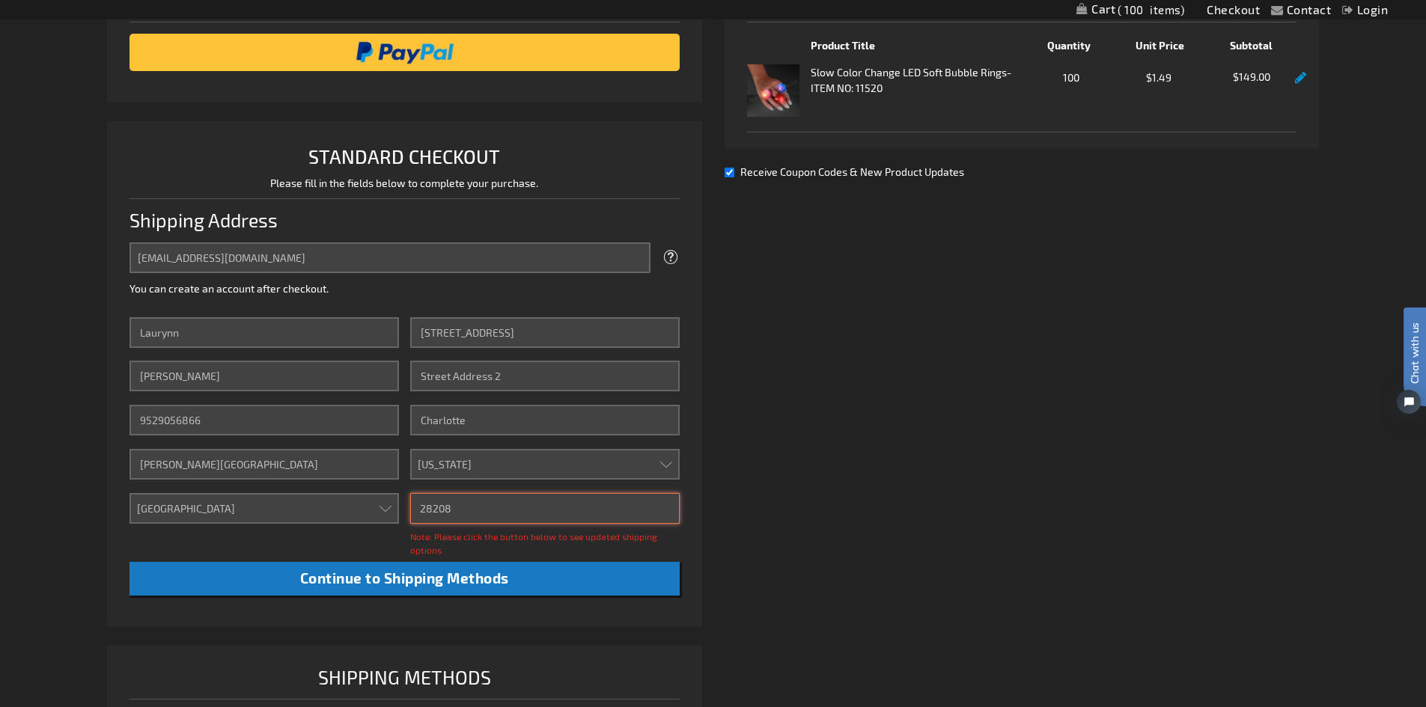
scroll to position [265, 0]
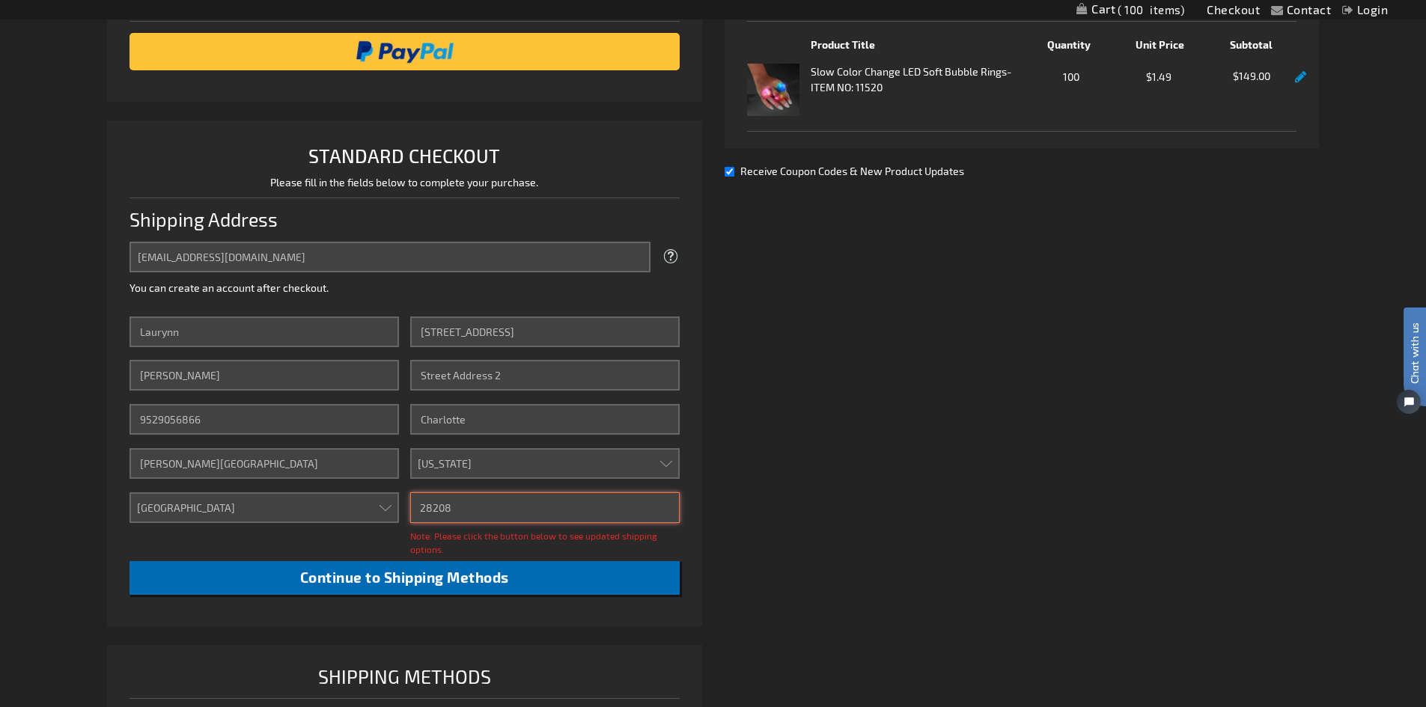
type input "28208"
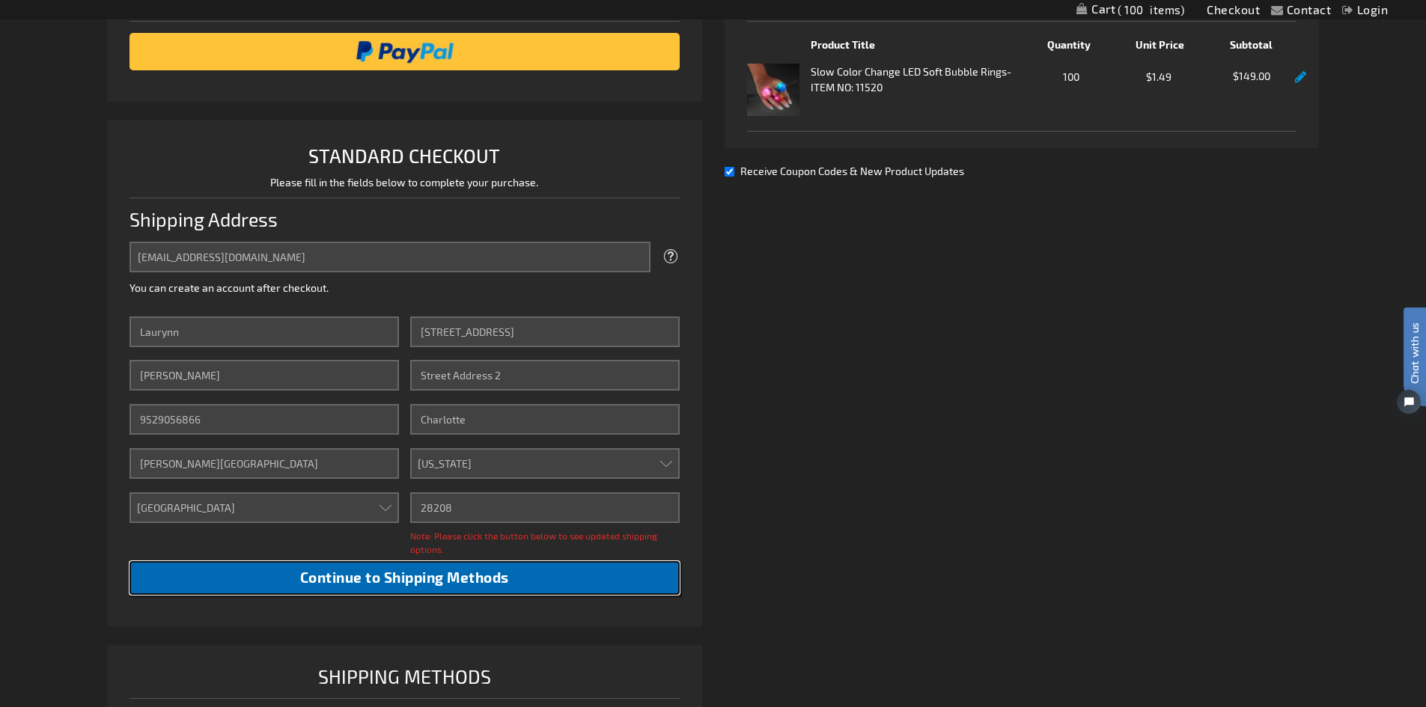
click at [501, 579] on span "Continue to Shipping Methods" at bounding box center [404, 577] width 209 height 17
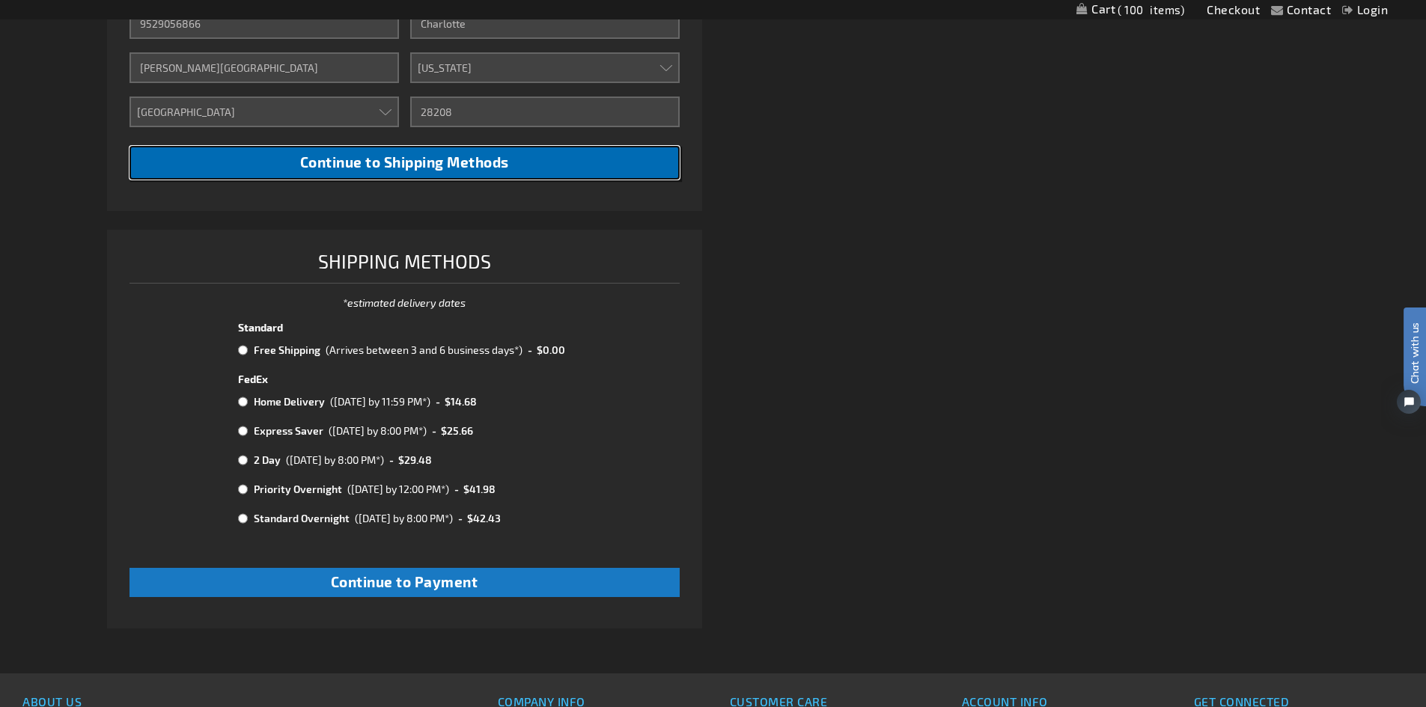
scroll to position [662, 0]
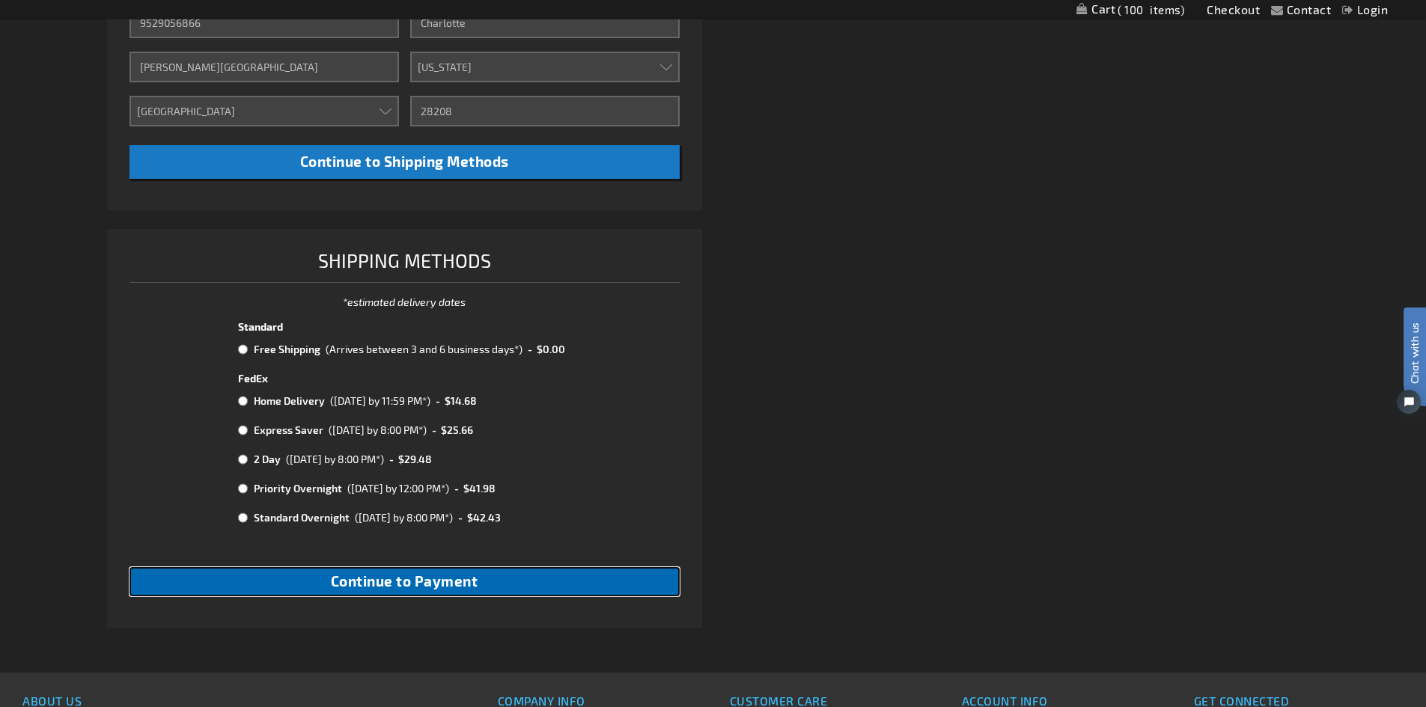
click at [588, 584] on button "Continue to Payment" at bounding box center [404, 581] width 550 height 29
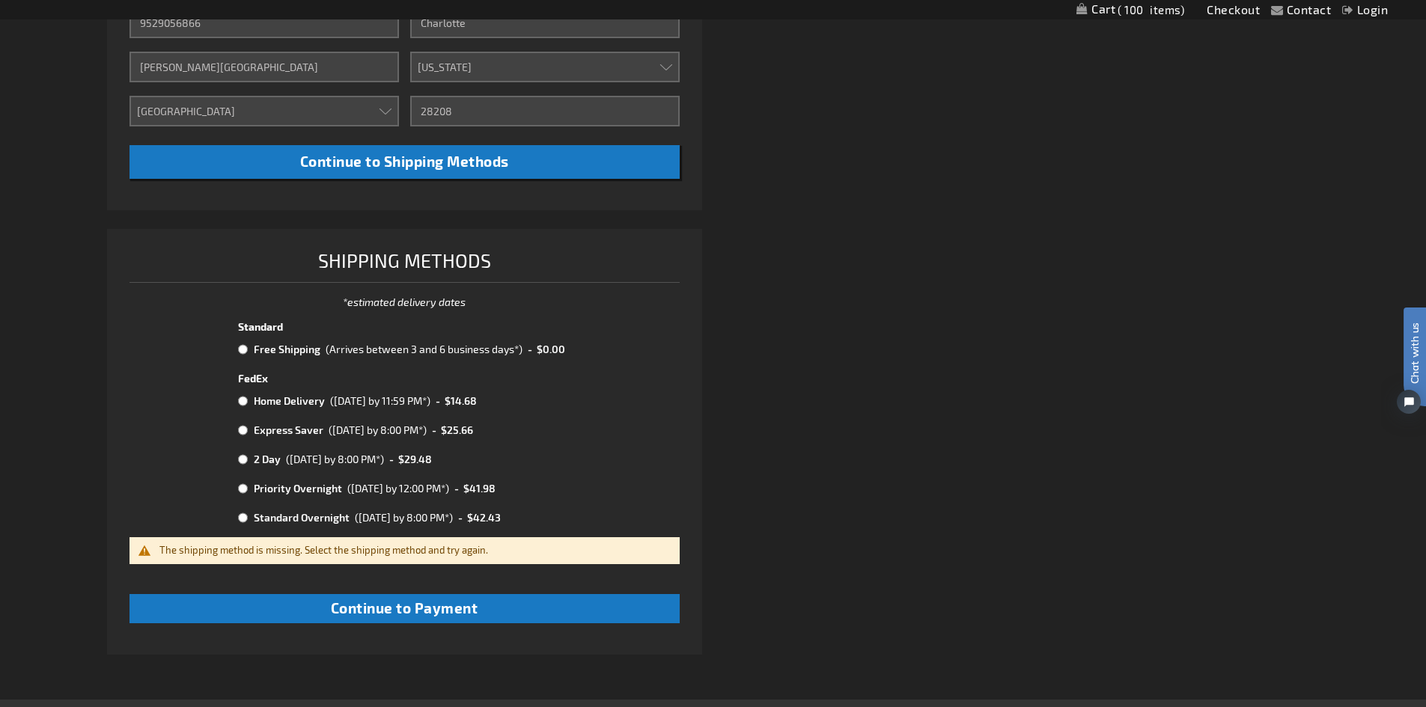
click at [238, 350] on input "radio" at bounding box center [243, 350] width 10 height 12
radio input "true"
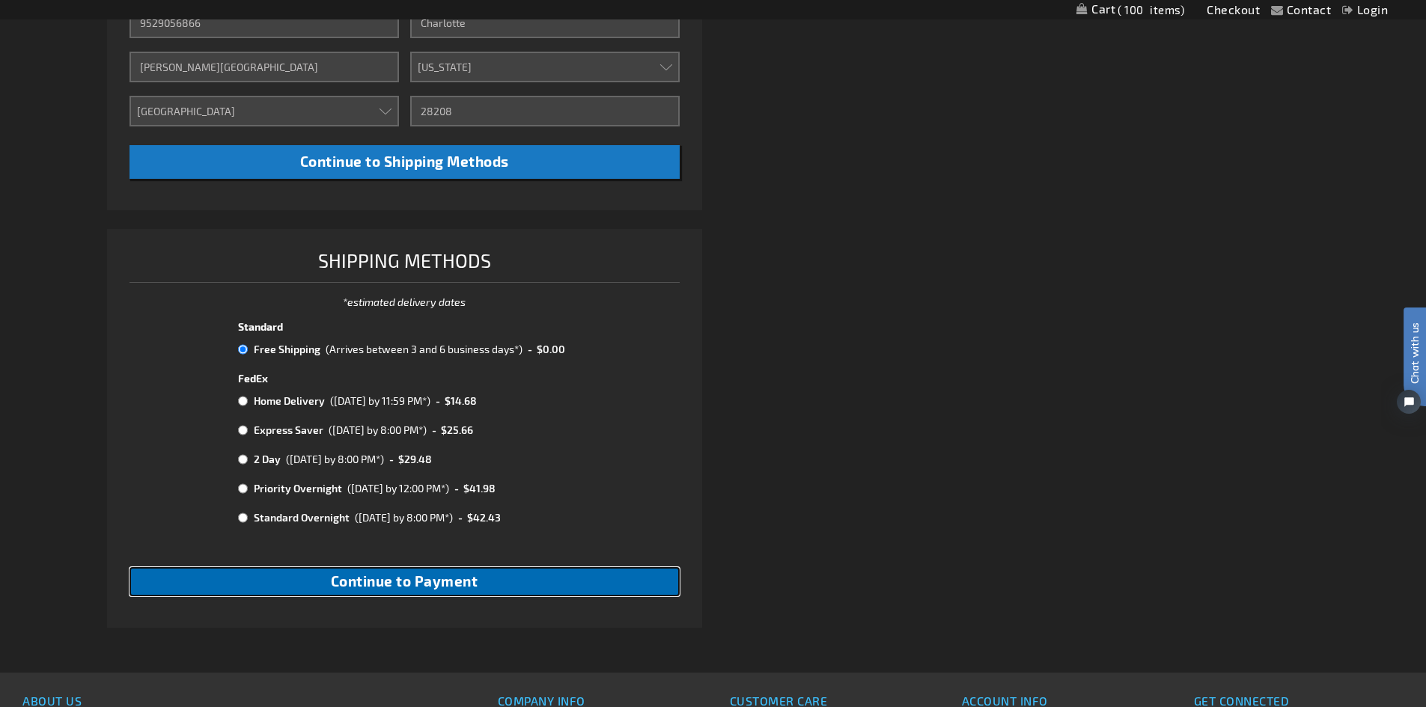
click at [373, 588] on span "Continue to Payment" at bounding box center [404, 581] width 147 height 17
checkbox input "true"
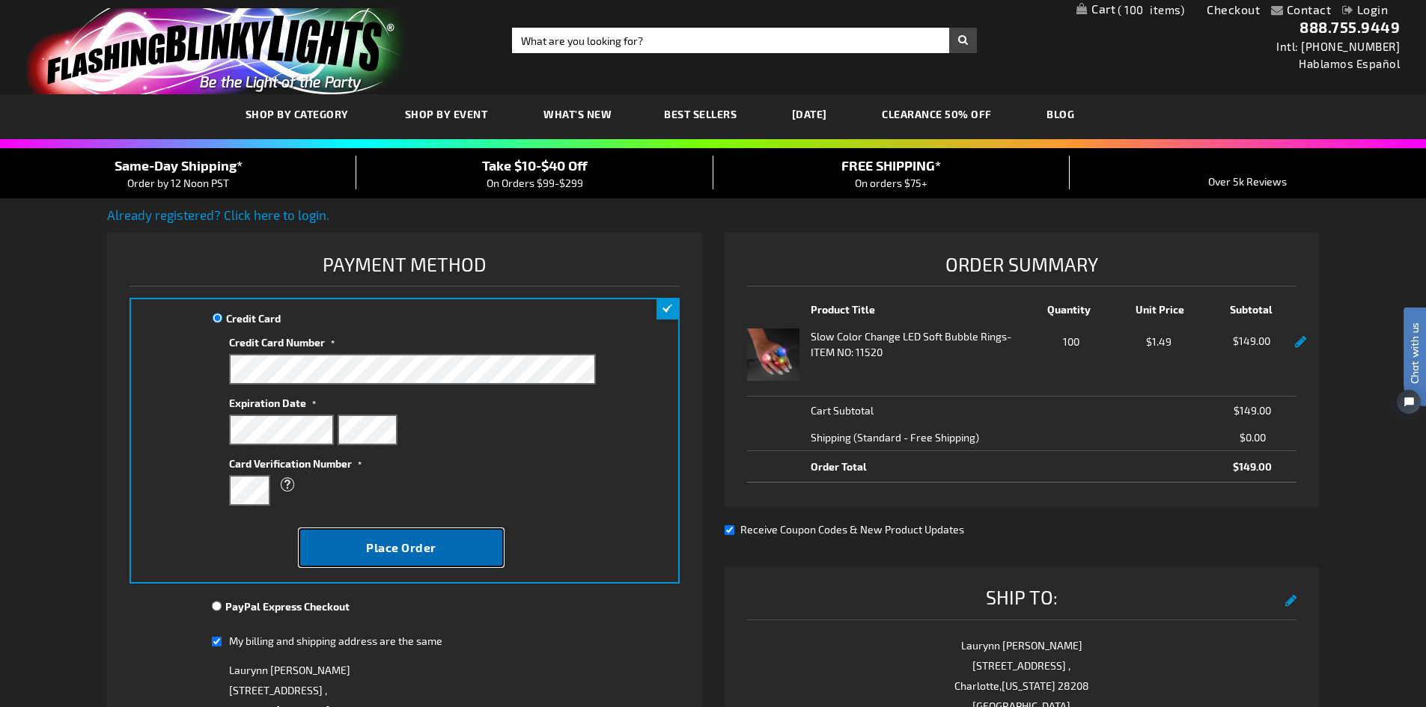
click at [460, 546] on button "Place Order" at bounding box center [401, 547] width 205 height 39
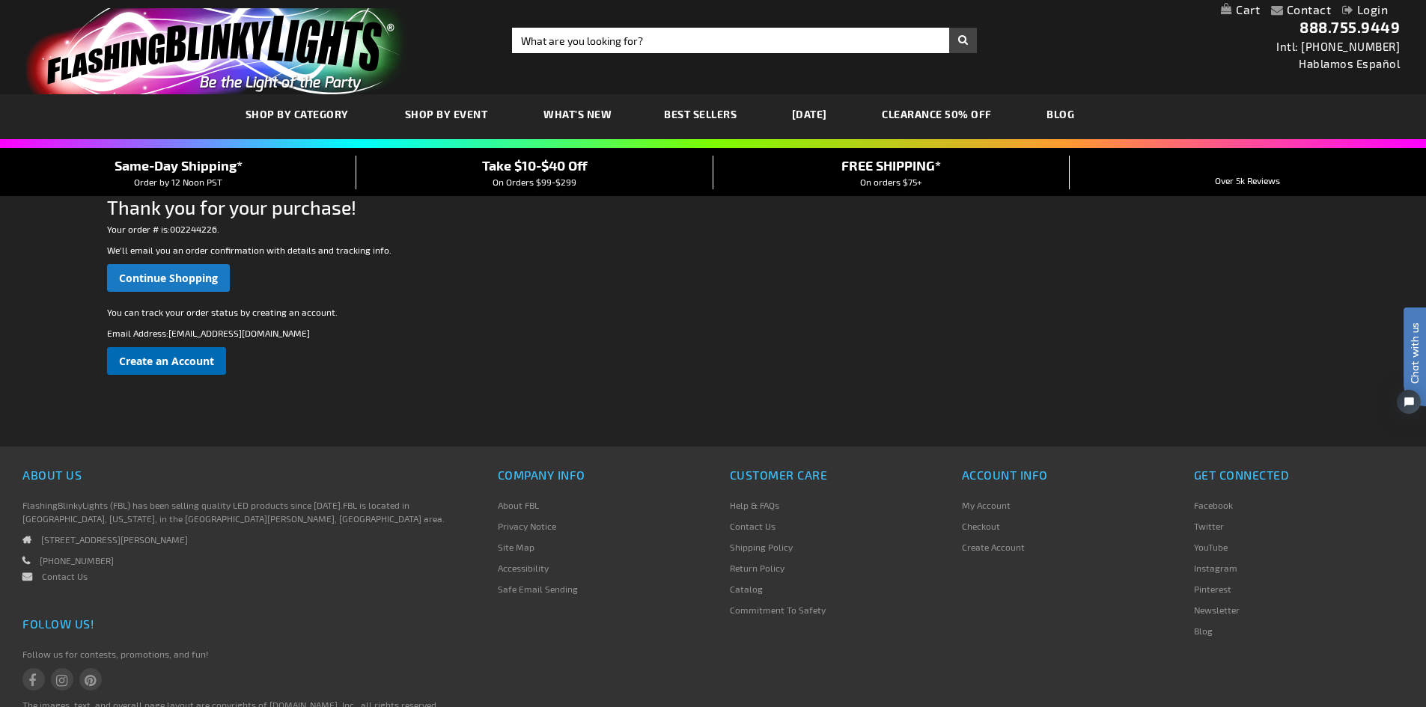
click at [186, 360] on span "Create an Account" at bounding box center [166, 361] width 95 height 14
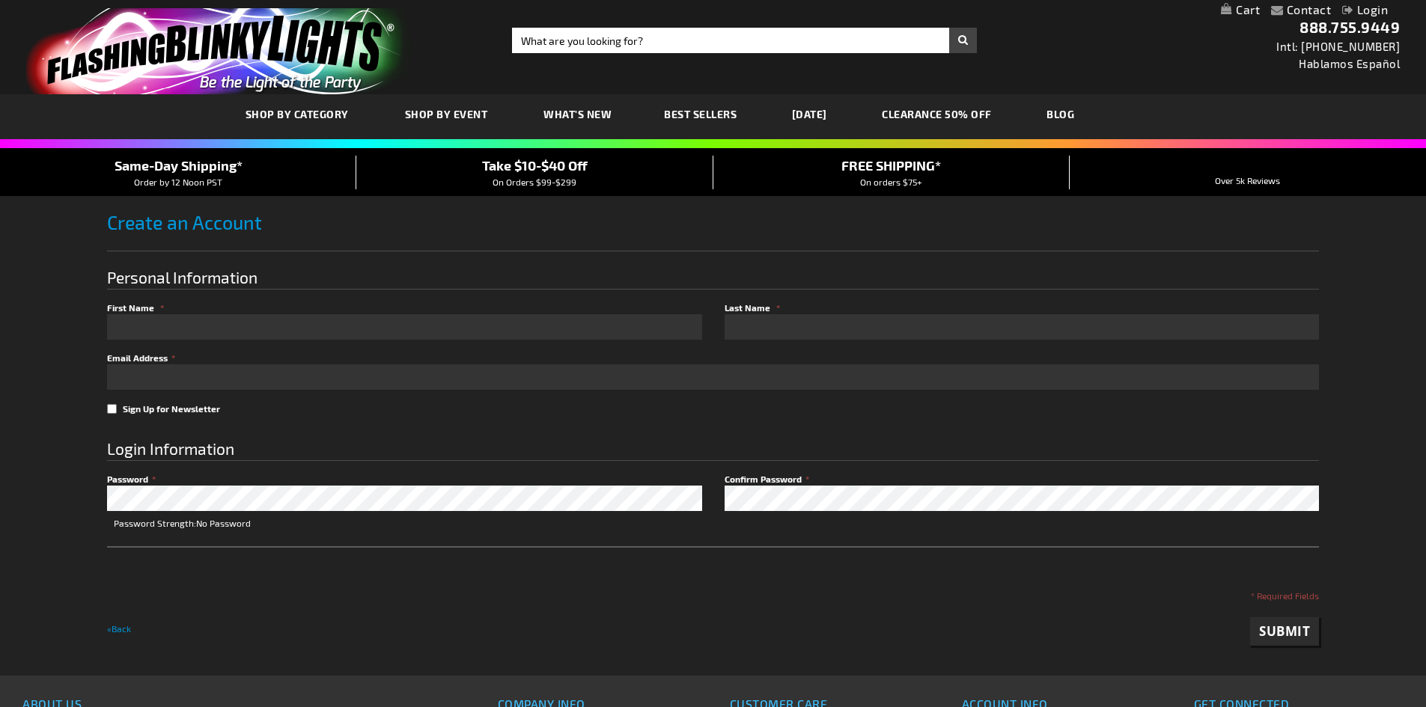
click at [200, 326] on input "First Name" at bounding box center [404, 326] width 595 height 25
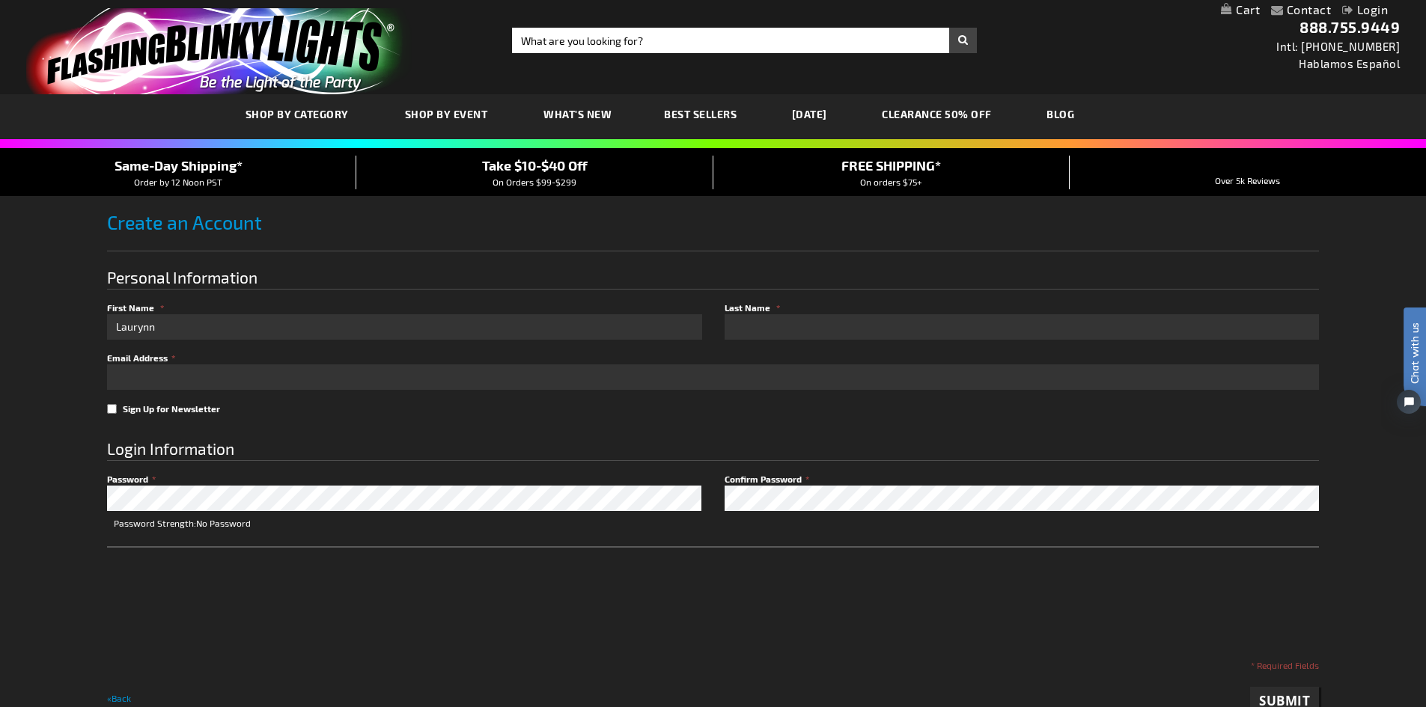
type input "Laurynn"
type input "[PERSON_NAME]"
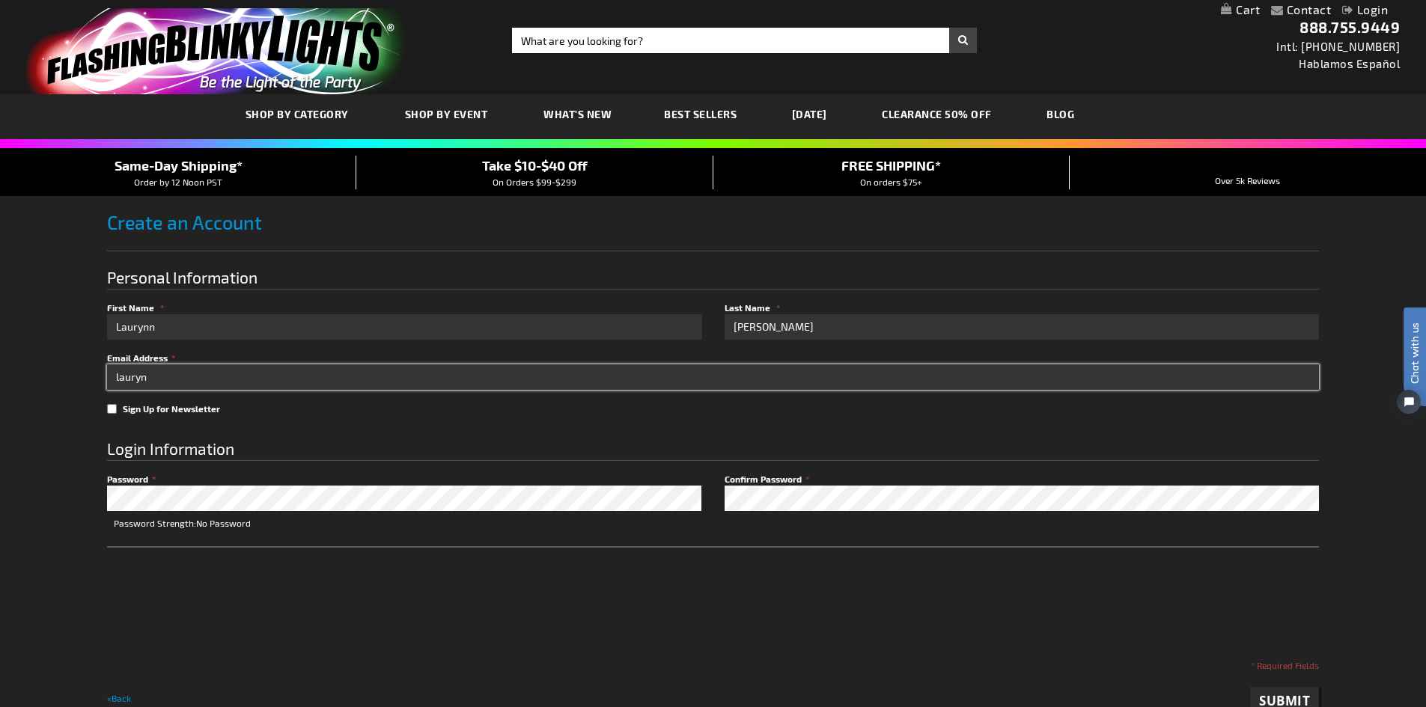
type input "[EMAIL_ADDRESS][DOMAIN_NAME]"
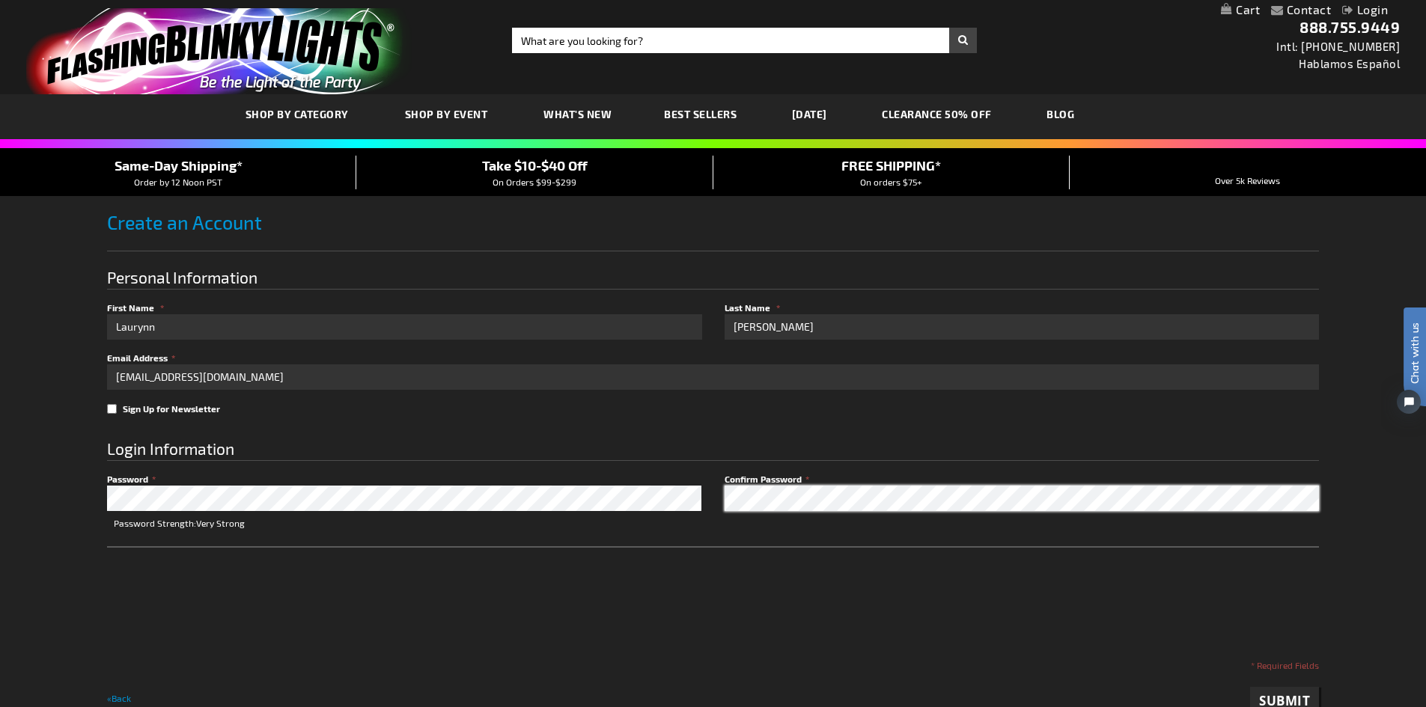
click at [779, 477] on div "Confirm Password" at bounding box center [1016, 491] width 606 height 39
checkbox input "true"
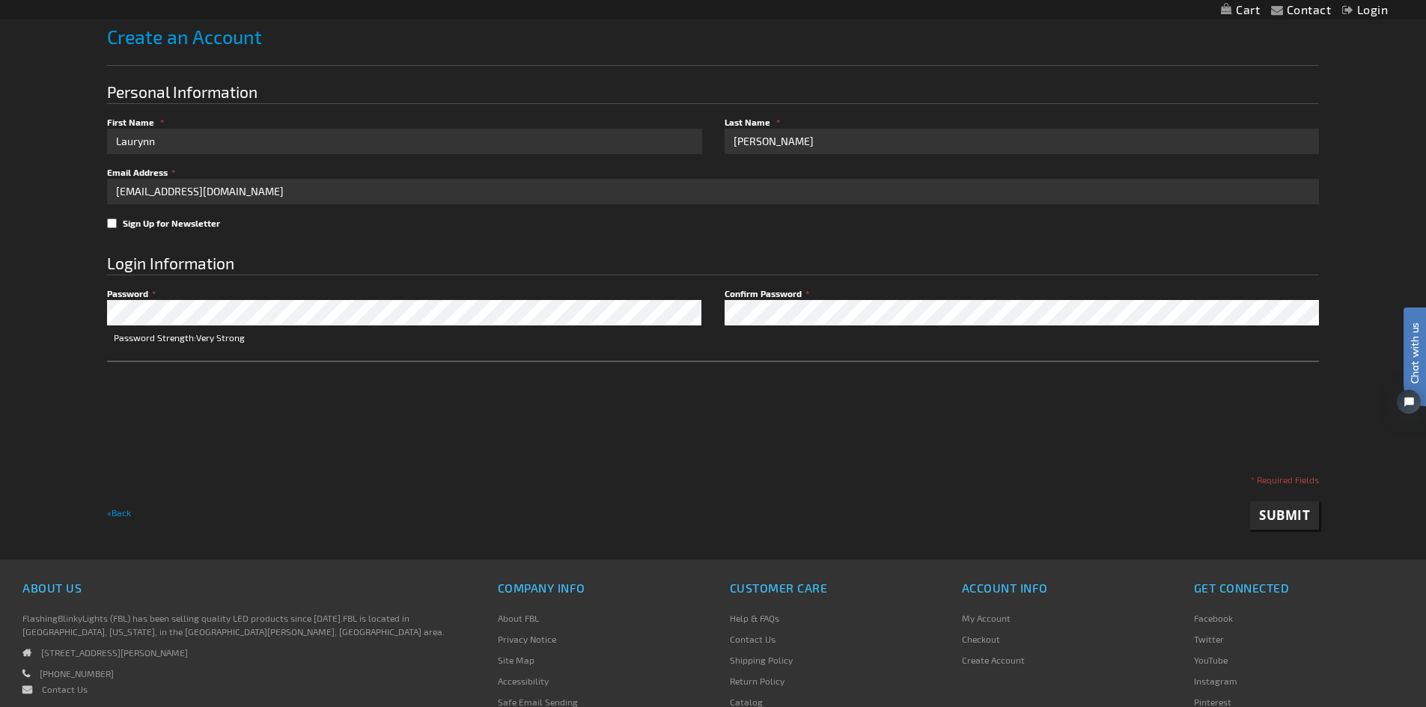
scroll to position [187, 0]
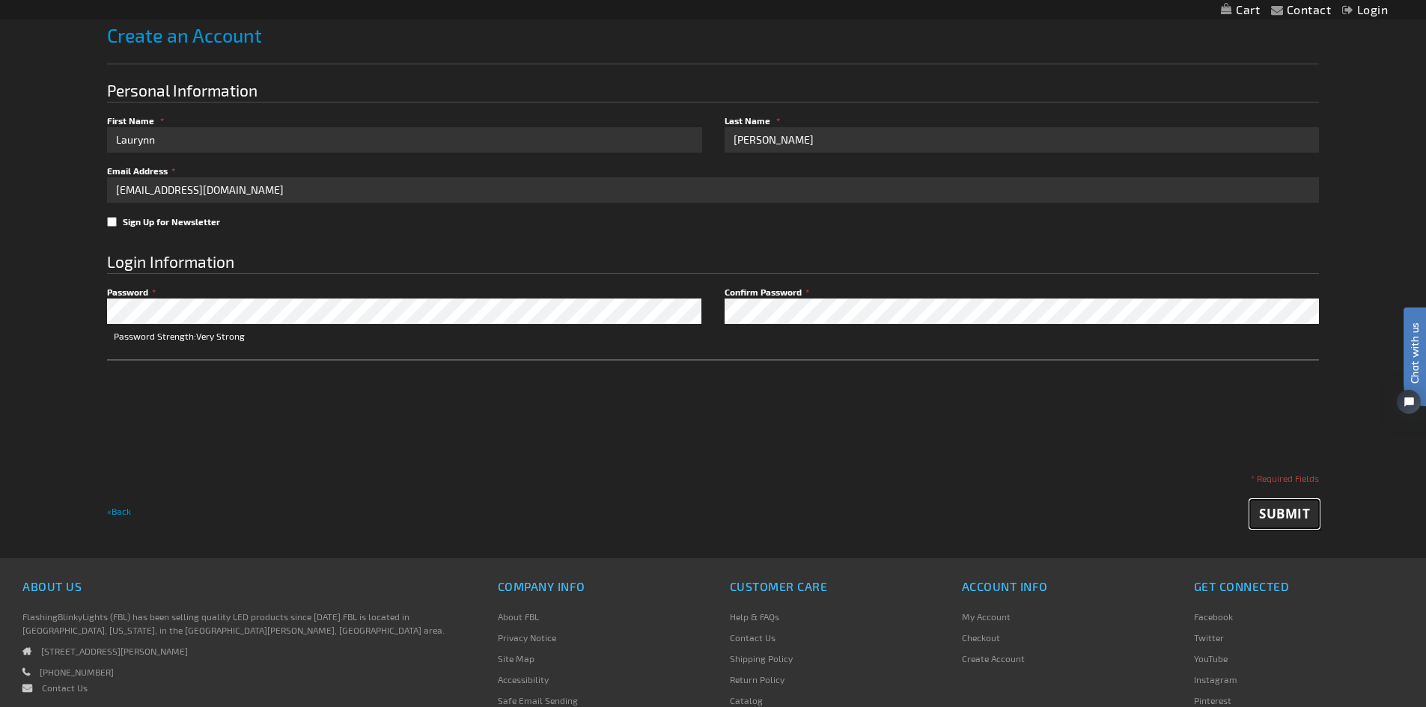
click at [1269, 508] on span "Submit" at bounding box center [1284, 513] width 51 height 17
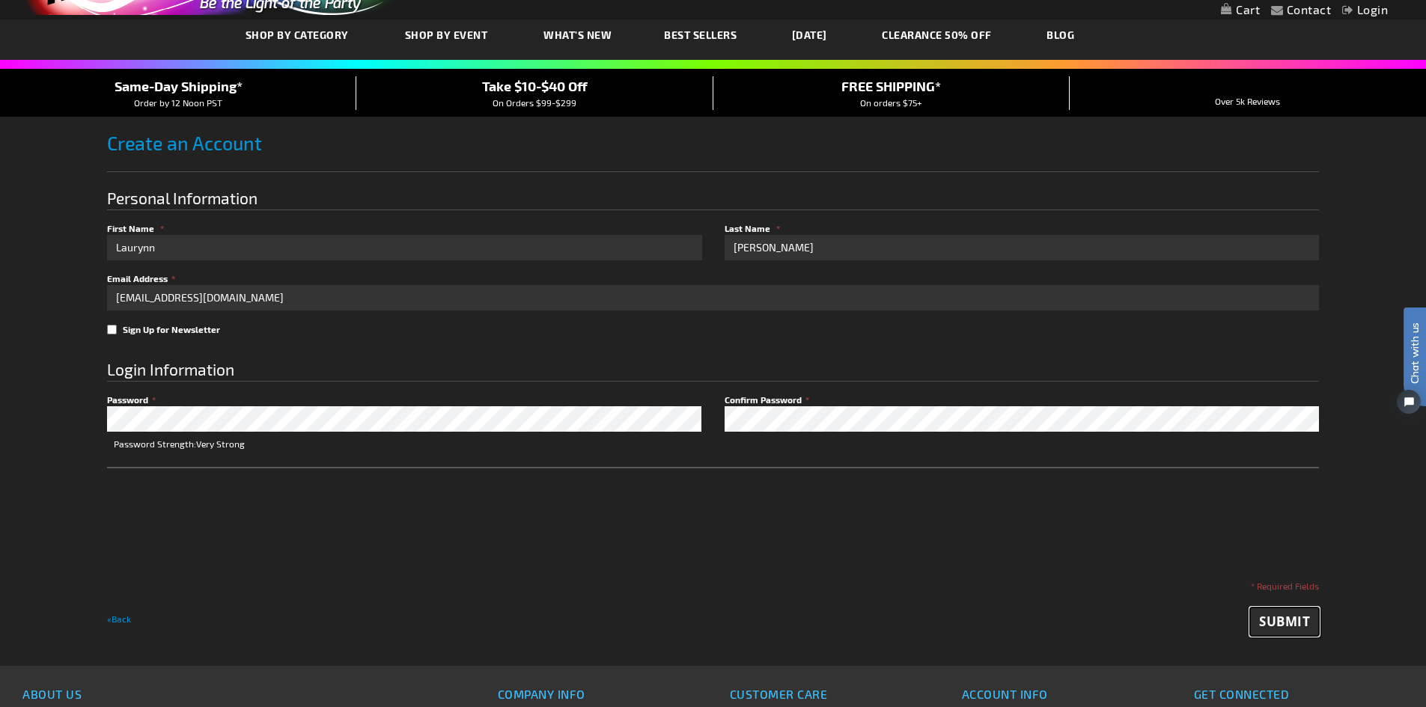
scroll to position [70, 0]
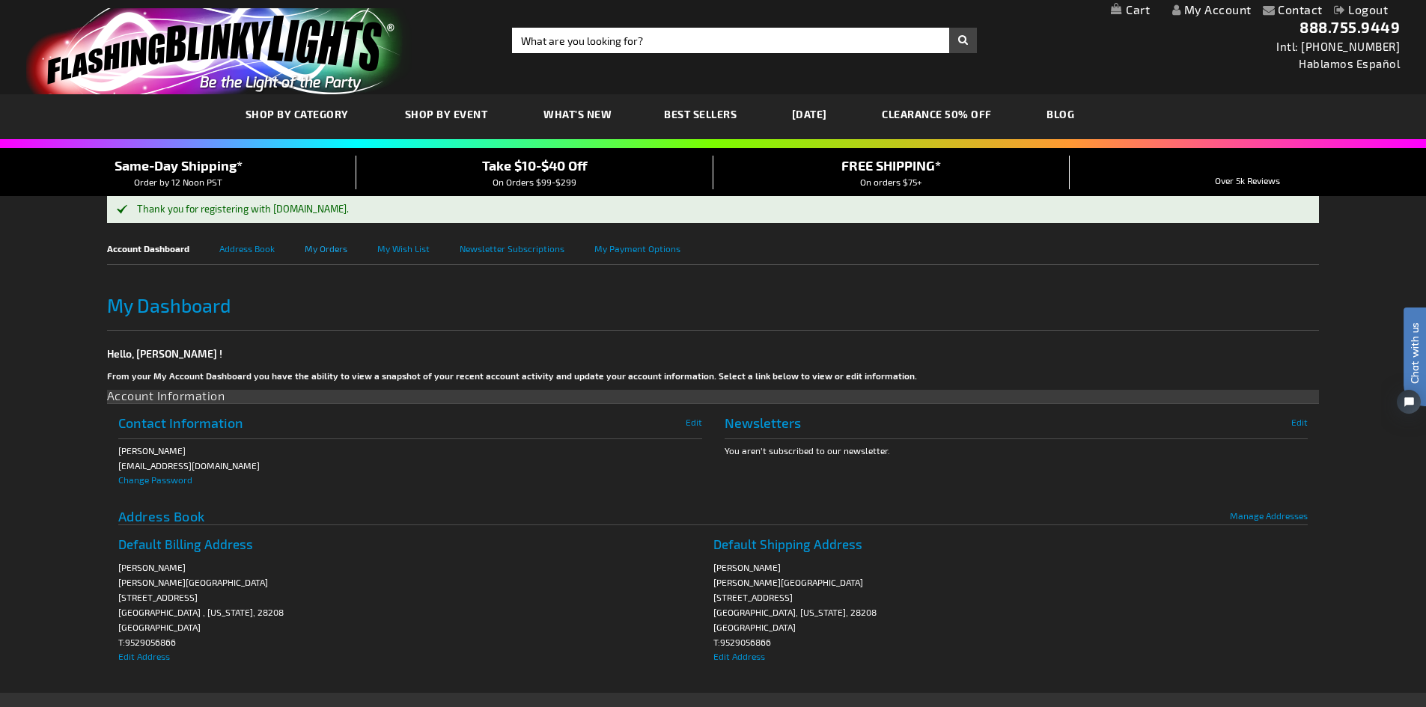
click at [306, 245] on link "My Orders" at bounding box center [341, 248] width 73 height 34
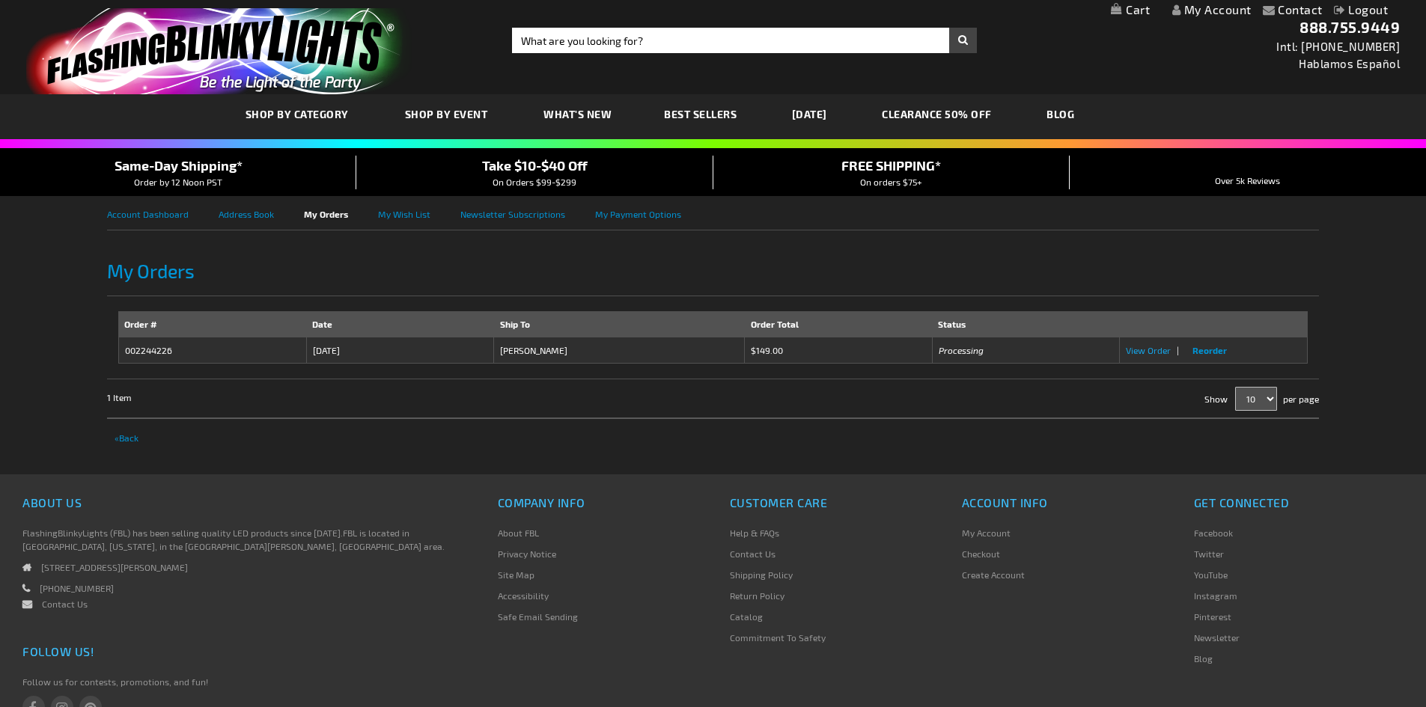
click at [1140, 347] on span "View Order" at bounding box center [1148, 350] width 45 height 10
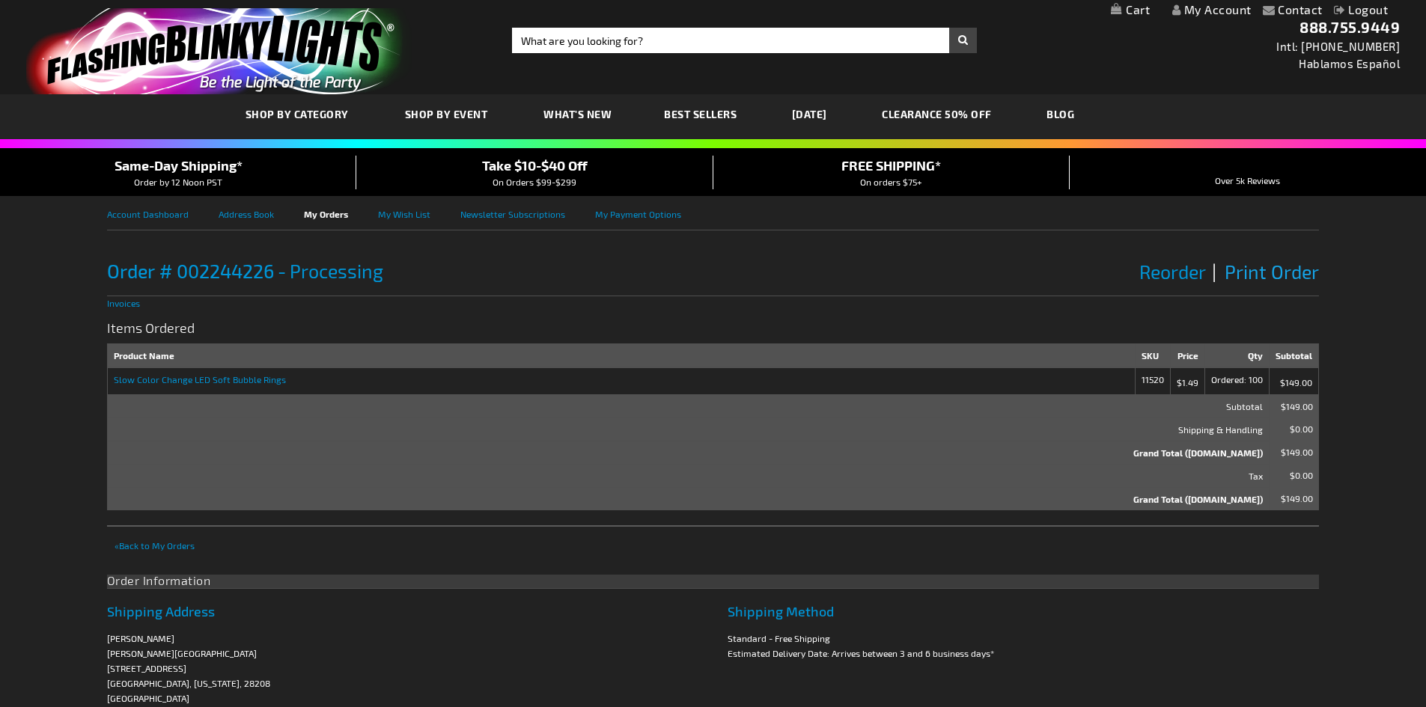
click at [1291, 271] on span "Print Order" at bounding box center [1271, 271] width 94 height 22
